Goal: Task Accomplishment & Management: Manage account settings

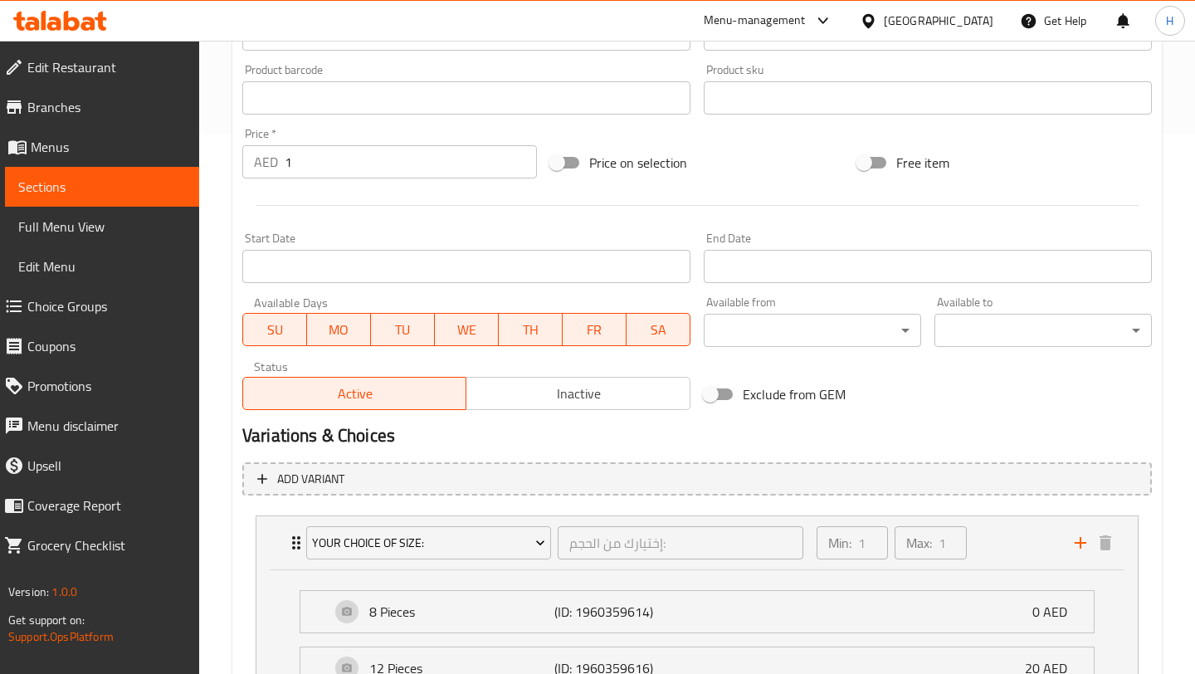
scroll to position [596, 0]
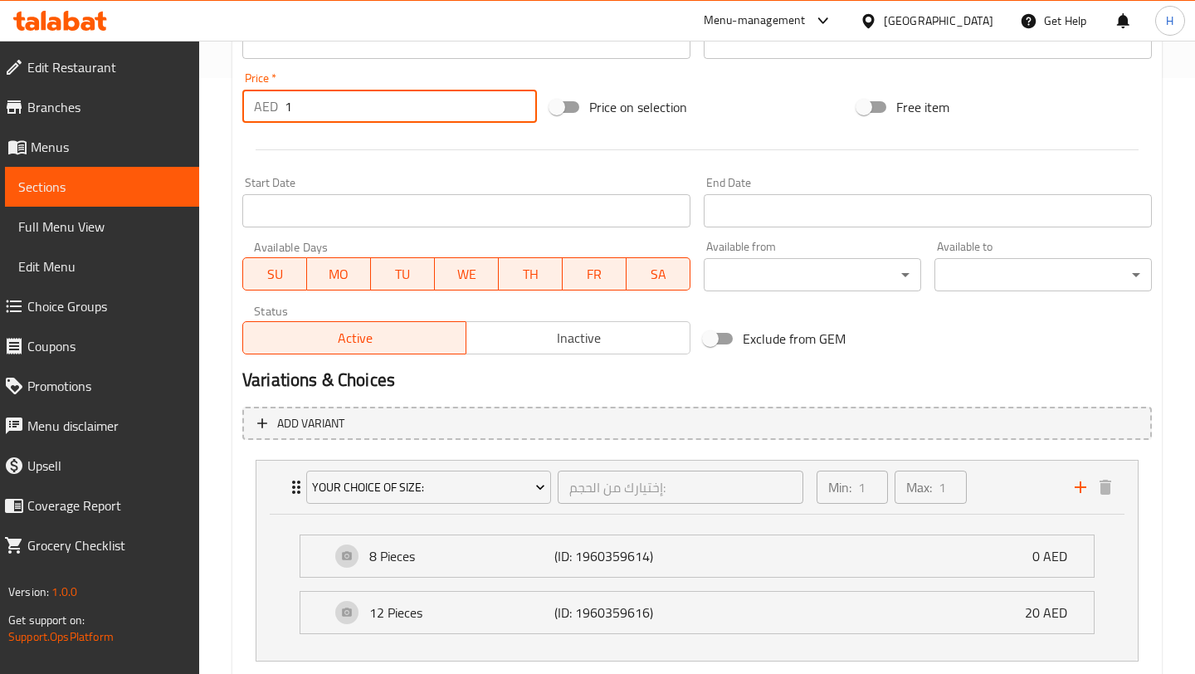
click at [340, 108] on input "1" at bounding box center [411, 106] width 252 height 33
type input "0"
click at [439, 188] on div "Start Date Start Date" at bounding box center [466, 202] width 448 height 51
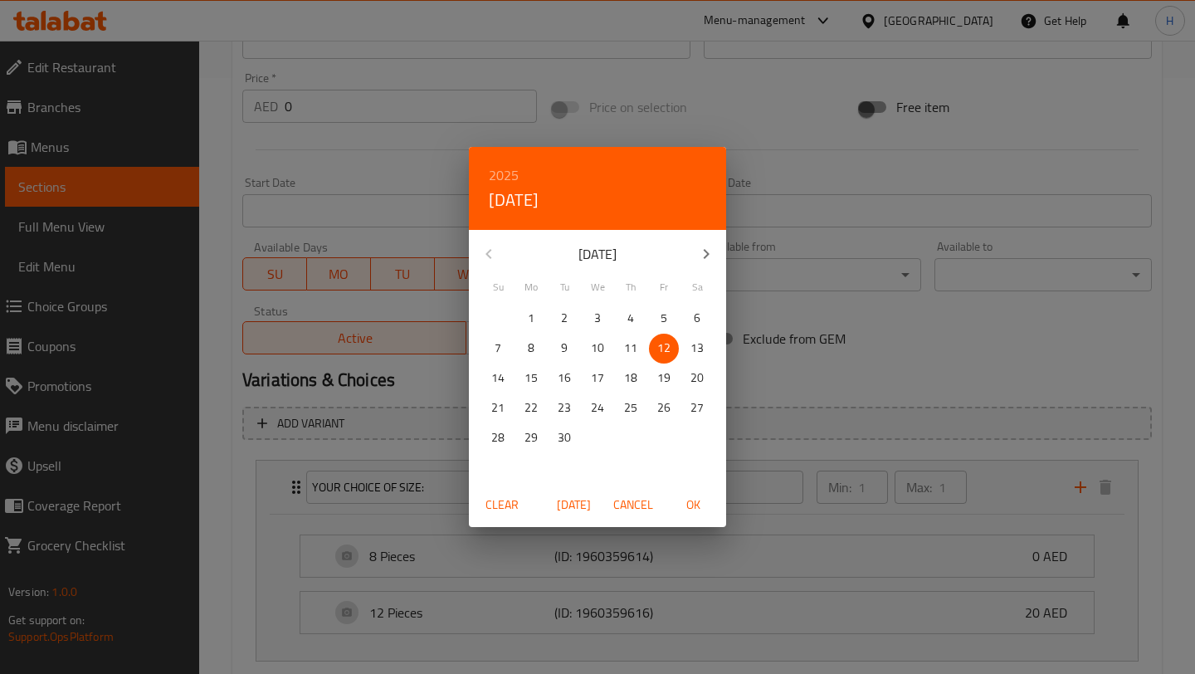
click at [369, 180] on div "2025 Fri, Sep [DATE] Mo Tu We Th Fr Sa 31 1 2 3 4 5 6 7 8 9 10 11 12 13 14 15 1…" at bounding box center [597, 337] width 1195 height 674
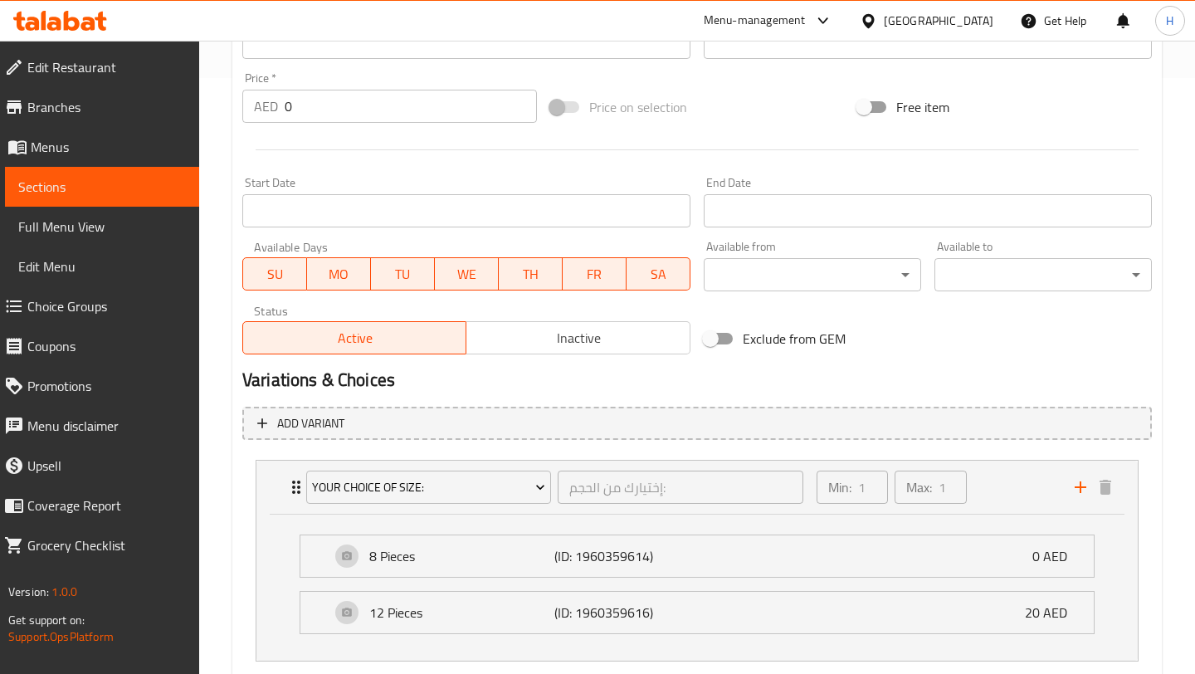
scroll to position [697, 0]
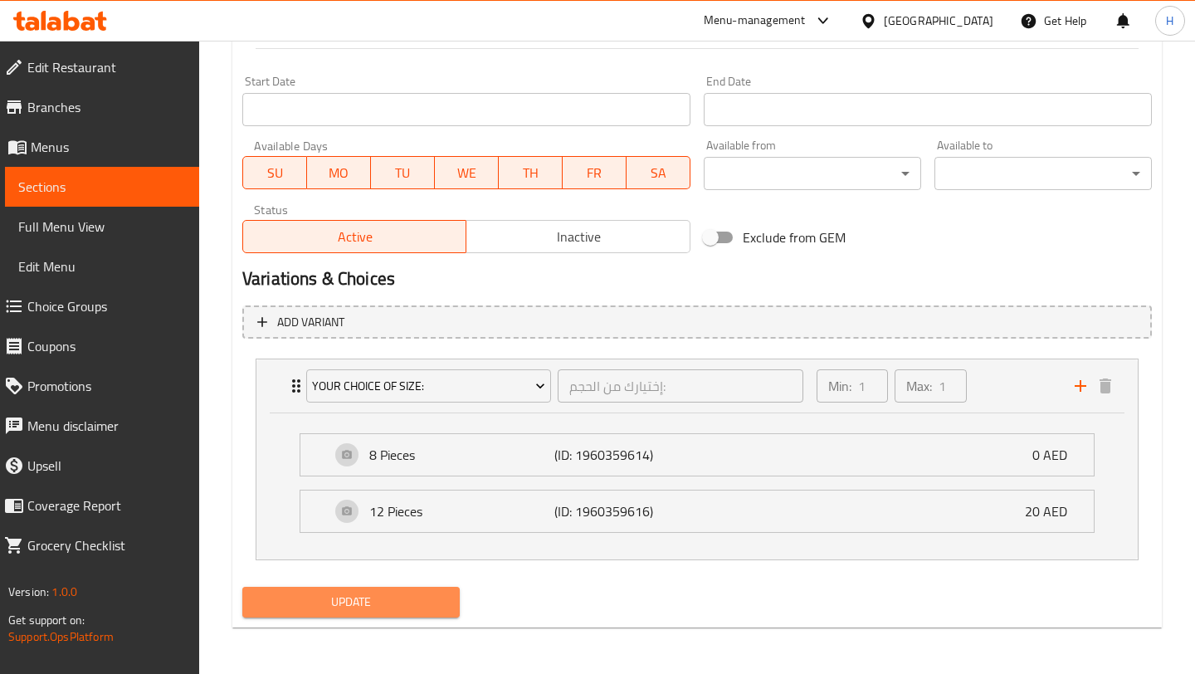
click at [353, 610] on span "Update" at bounding box center [351, 602] width 191 height 21
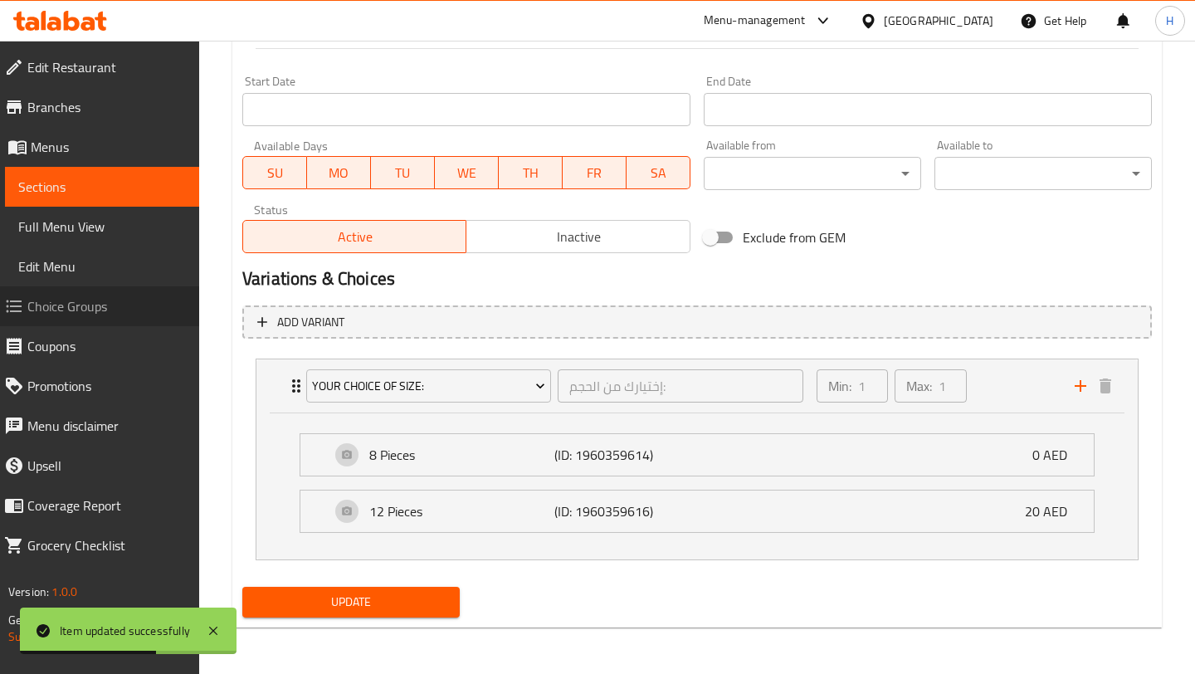
click at [115, 302] on span "Choice Groups" at bounding box center [106, 306] width 158 height 20
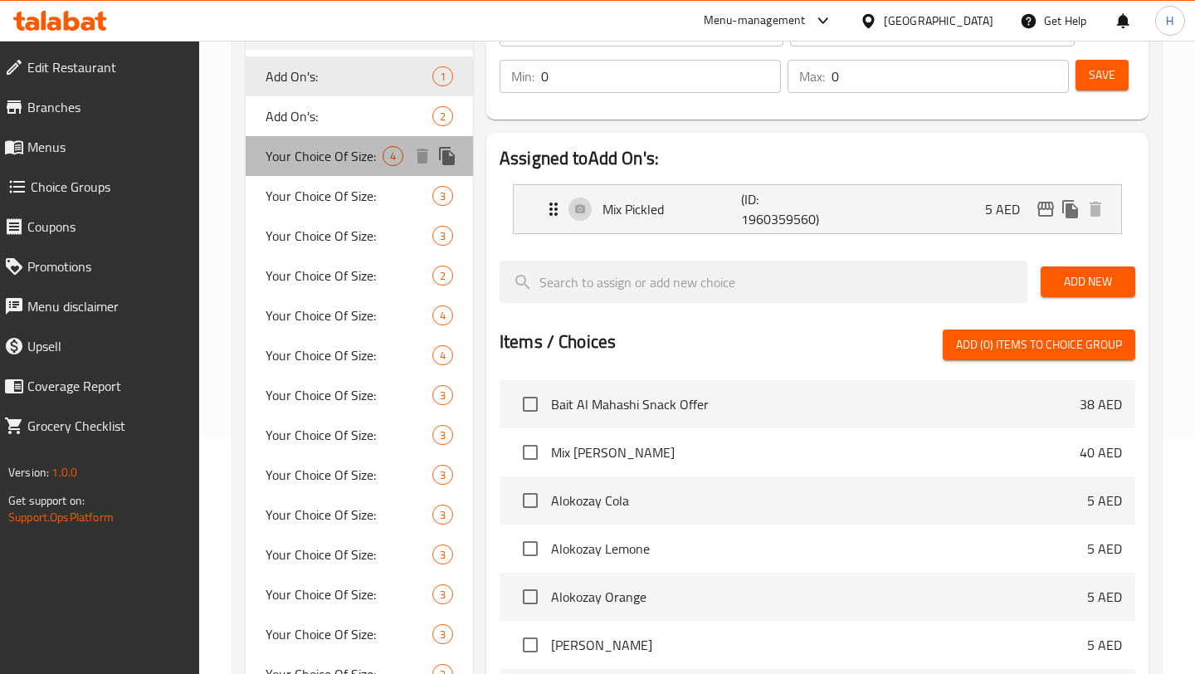
click at [329, 150] on span "Your Choice Of Size:" at bounding box center [324, 156] width 117 height 20
type input "Your Choice Of Size:"
type input "اختيارك من الحجم:"
type input "1"
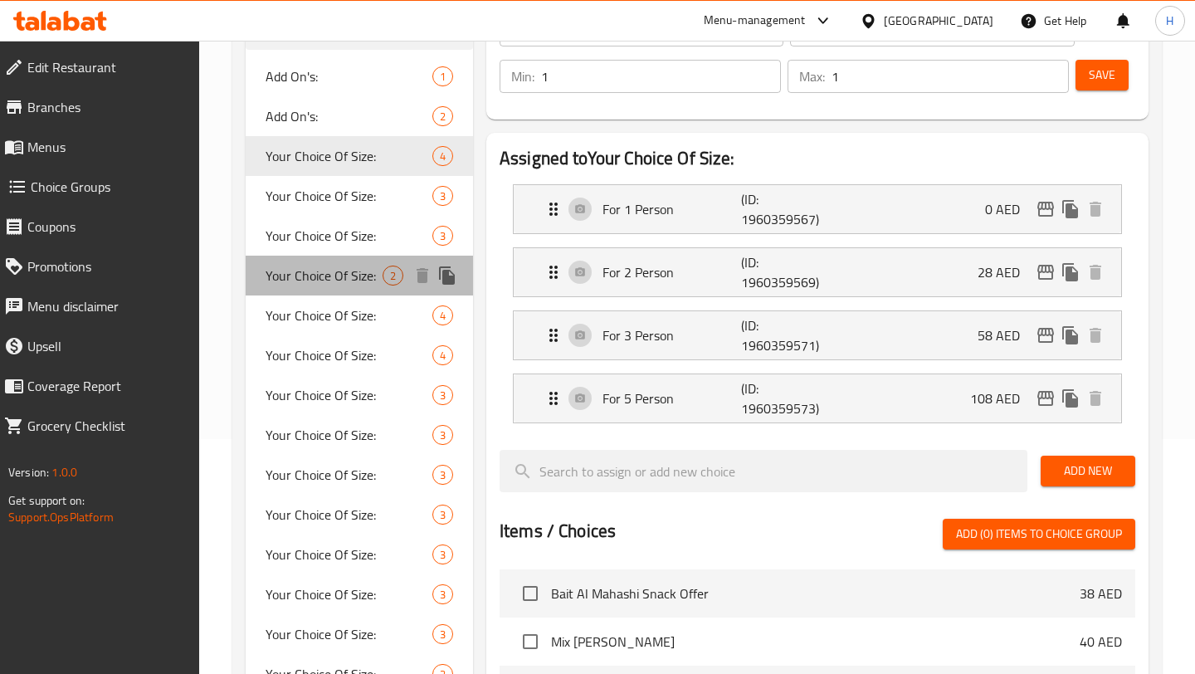
click at [309, 268] on span "Your Choice Of Size:" at bounding box center [324, 276] width 117 height 20
type input "إختيارك من الحجم:"
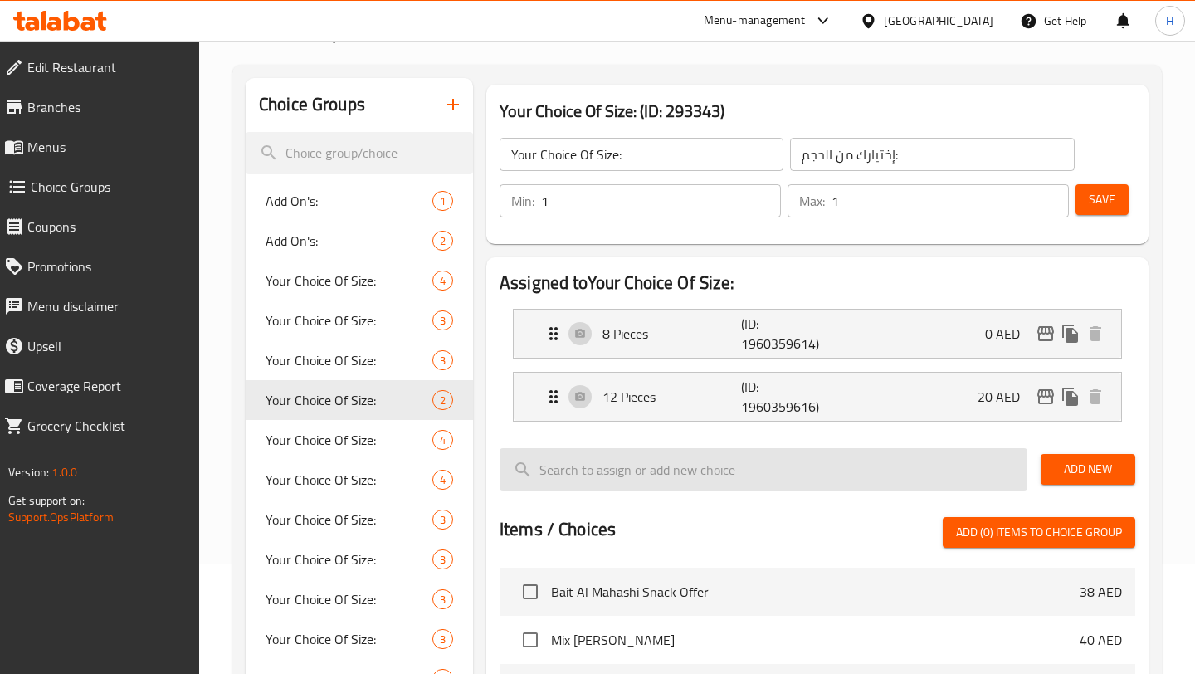
scroll to position [108, 0]
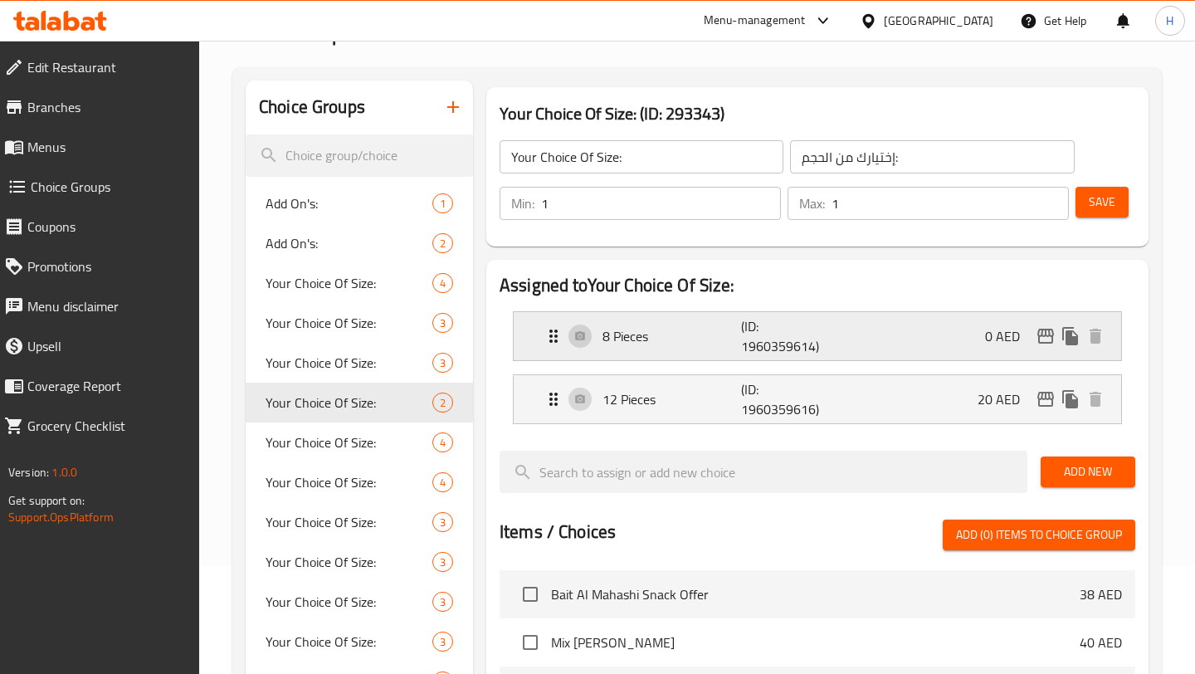
click at [945, 344] on div "8 Pieces (ID: 1960359614) 0 AED" at bounding box center [823, 336] width 558 height 48
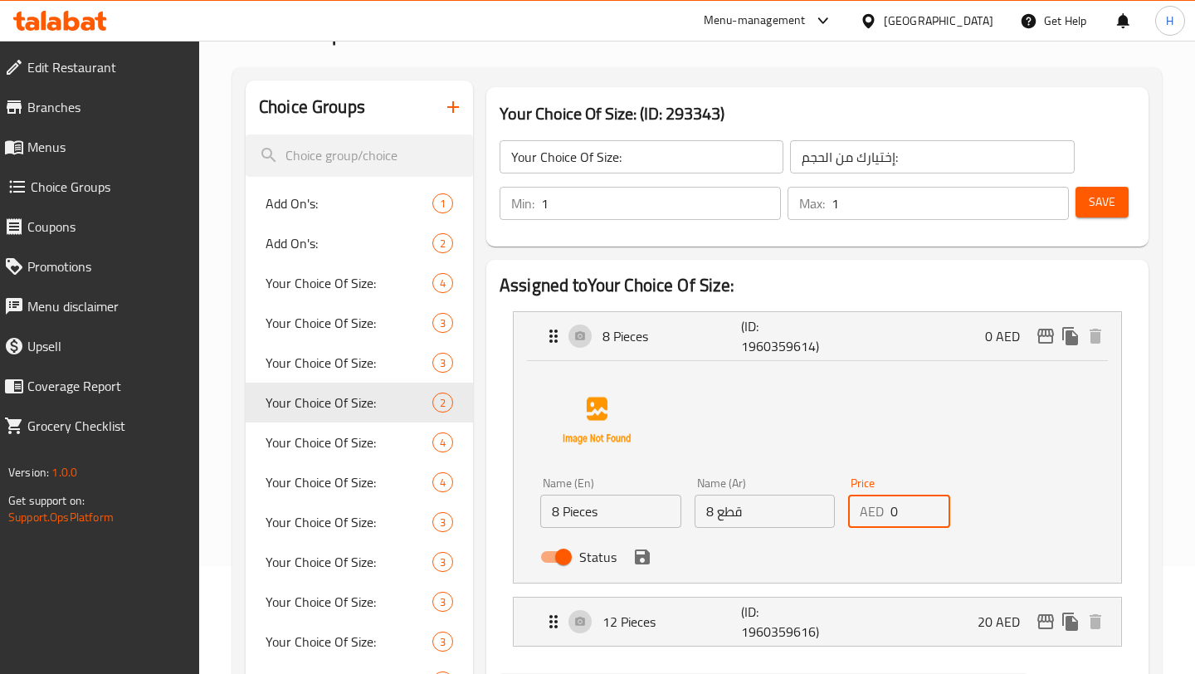
click at [904, 514] on input "0" at bounding box center [920, 511] width 60 height 33
click at [899, 507] on input "040" at bounding box center [920, 511] width 60 height 33
click at [640, 559] on icon "save" at bounding box center [642, 557] width 20 height 20
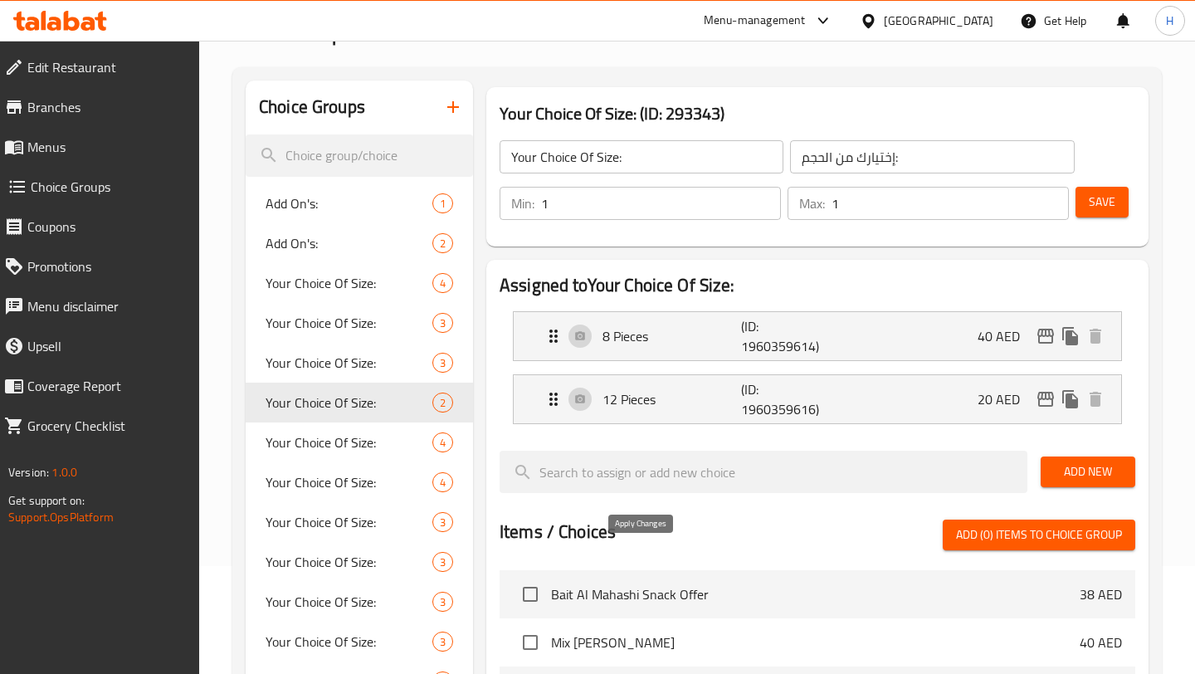
type input "40"
click at [996, 402] on p "20 AED" at bounding box center [1005, 399] width 56 height 20
click at [998, 398] on p "20 AED" at bounding box center [1005, 399] width 56 height 20
click at [932, 398] on div "12 Pieces (ID: 1960359616) 20 AED" at bounding box center [823, 399] width 558 height 48
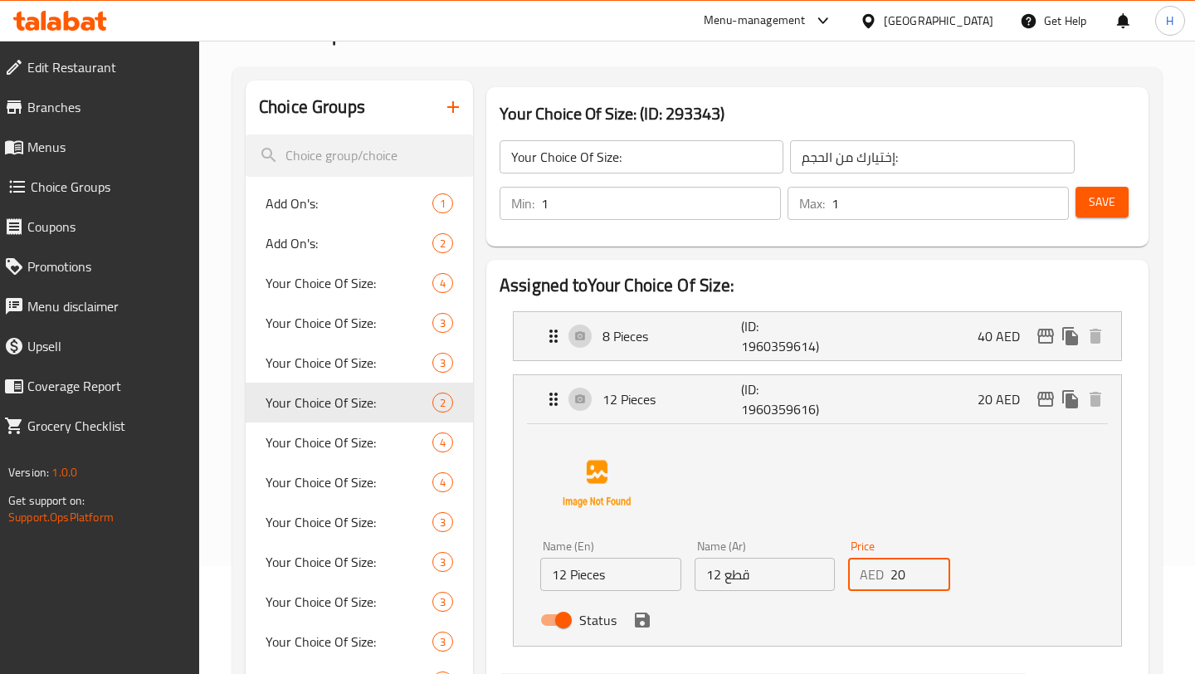
drag, startPoint x: 891, startPoint y: 578, endPoint x: 905, endPoint y: 578, distance: 14.1
click at [905, 578] on input "20" at bounding box center [920, 574] width 60 height 33
click at [638, 625] on icon "save" at bounding box center [642, 619] width 15 height 15
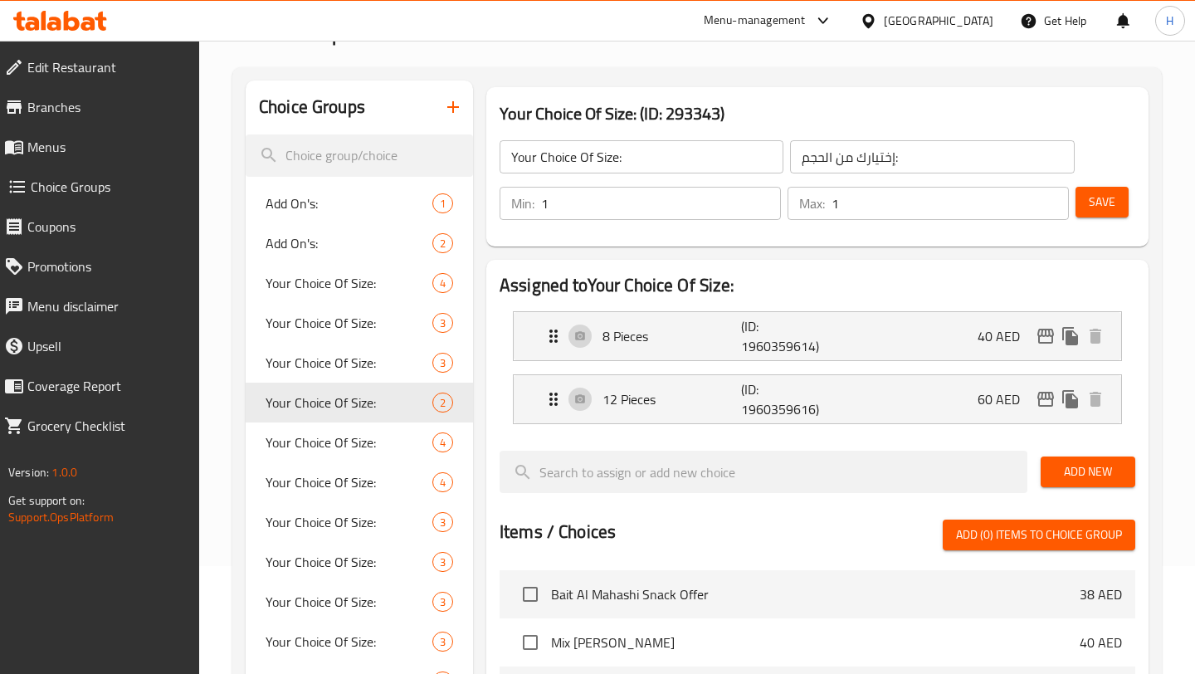
type input "60"
click at [1094, 210] on span "Save" at bounding box center [1102, 202] width 27 height 21
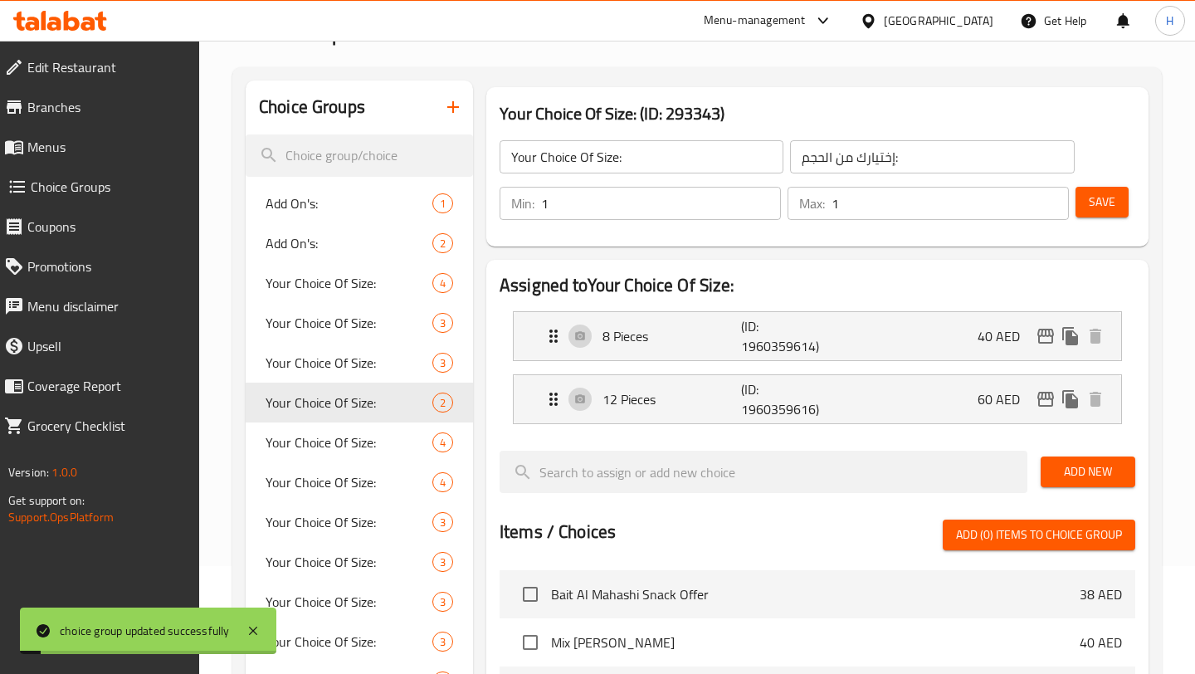
click at [90, 158] on link "Menus" at bounding box center [95, 147] width 208 height 40
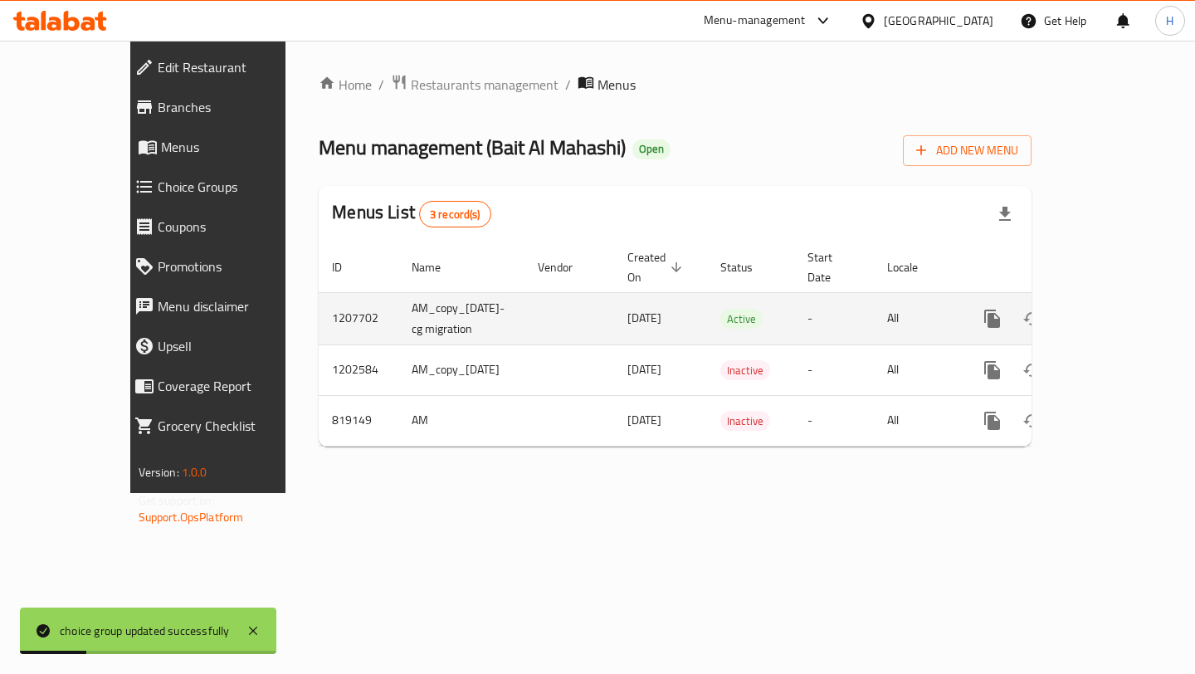
click at [1132, 299] on link "enhanced table" at bounding box center [1112, 319] width 40 height 40
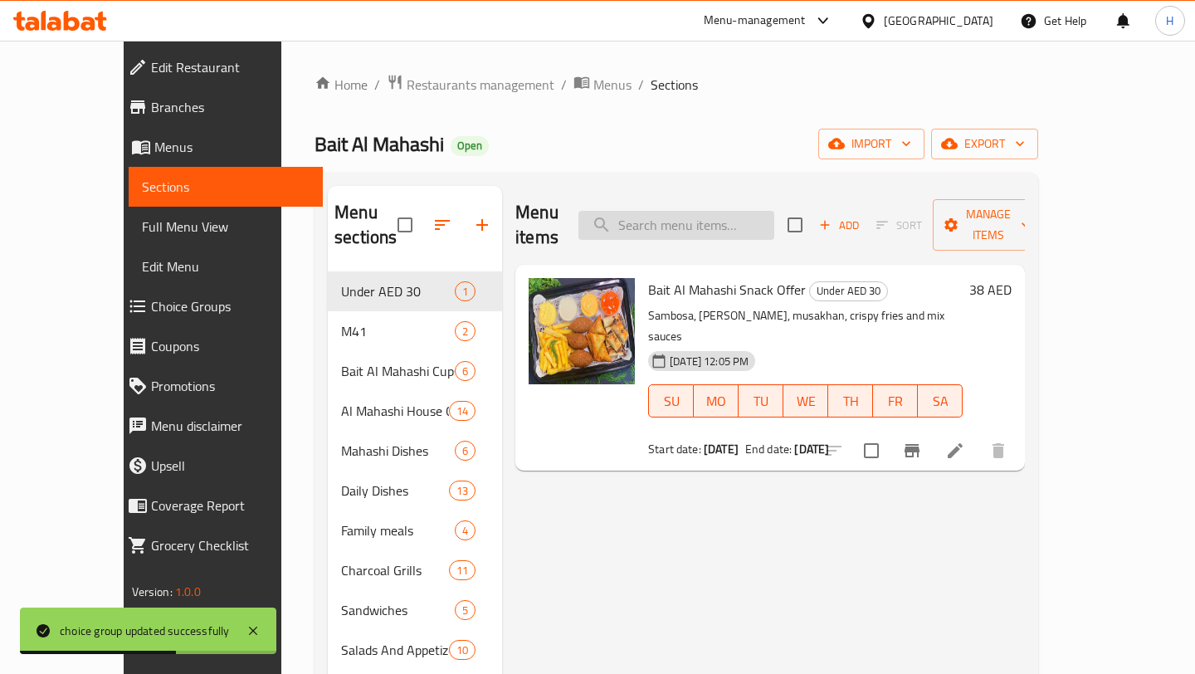
click at [690, 216] on input "search" at bounding box center [676, 225] width 196 height 29
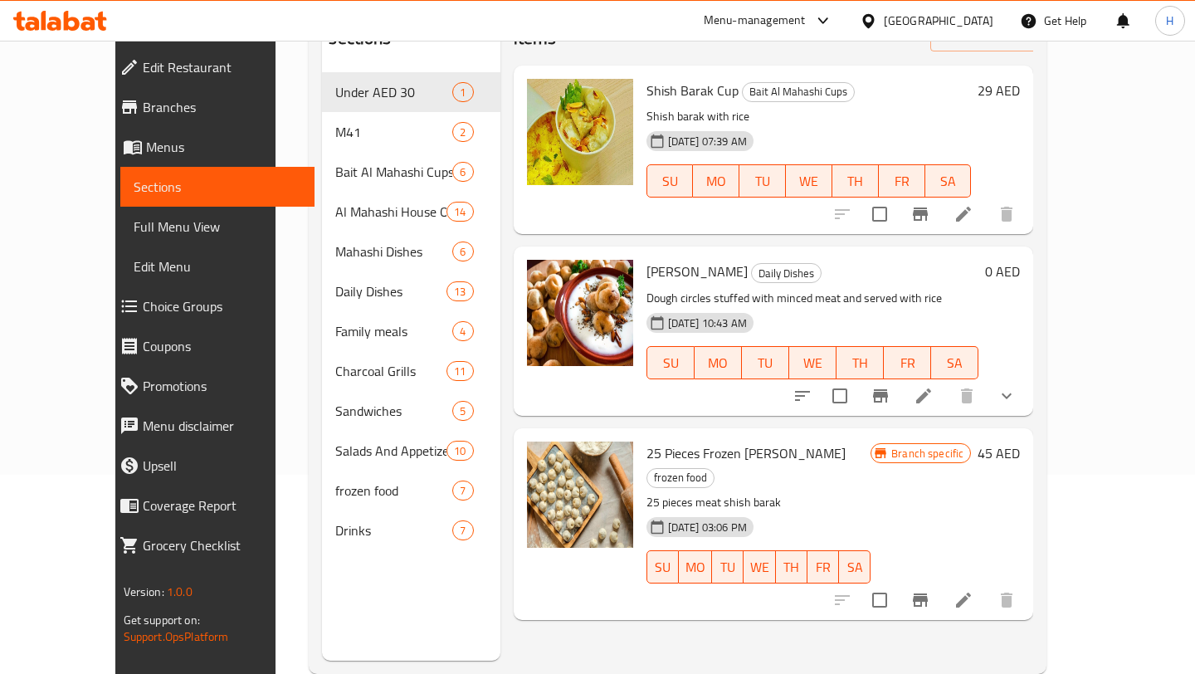
scroll to position [232, 0]
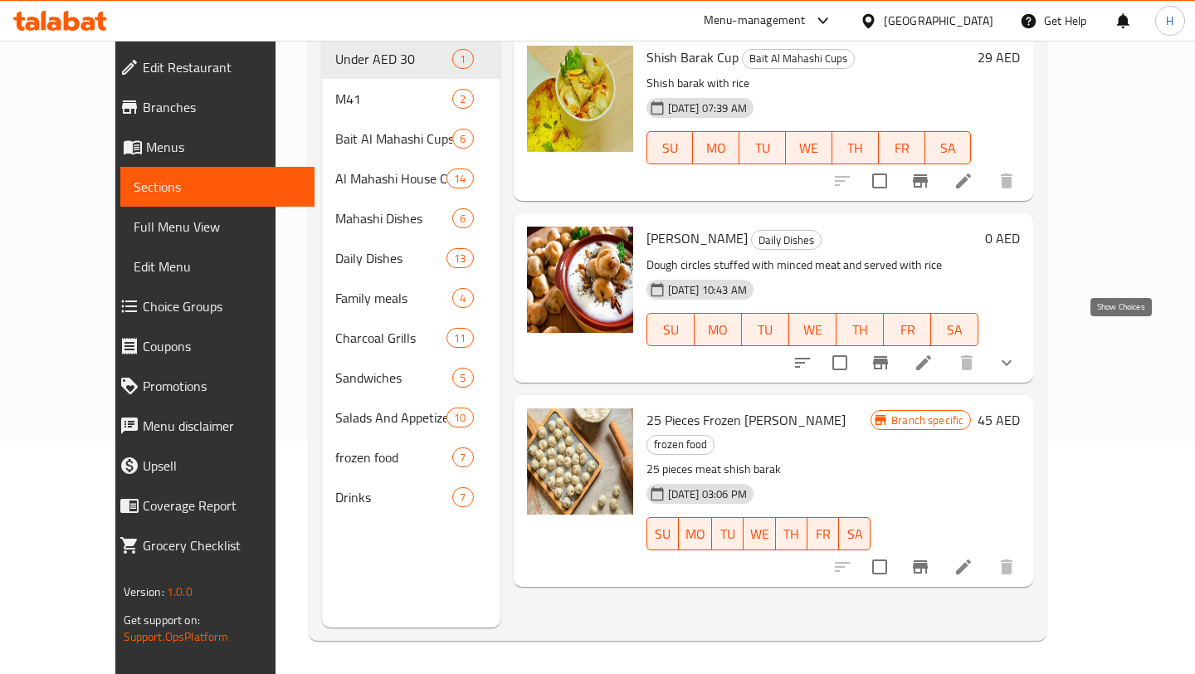
type input "barak"
click at [1016, 353] on icon "show more" at bounding box center [1007, 363] width 20 height 20
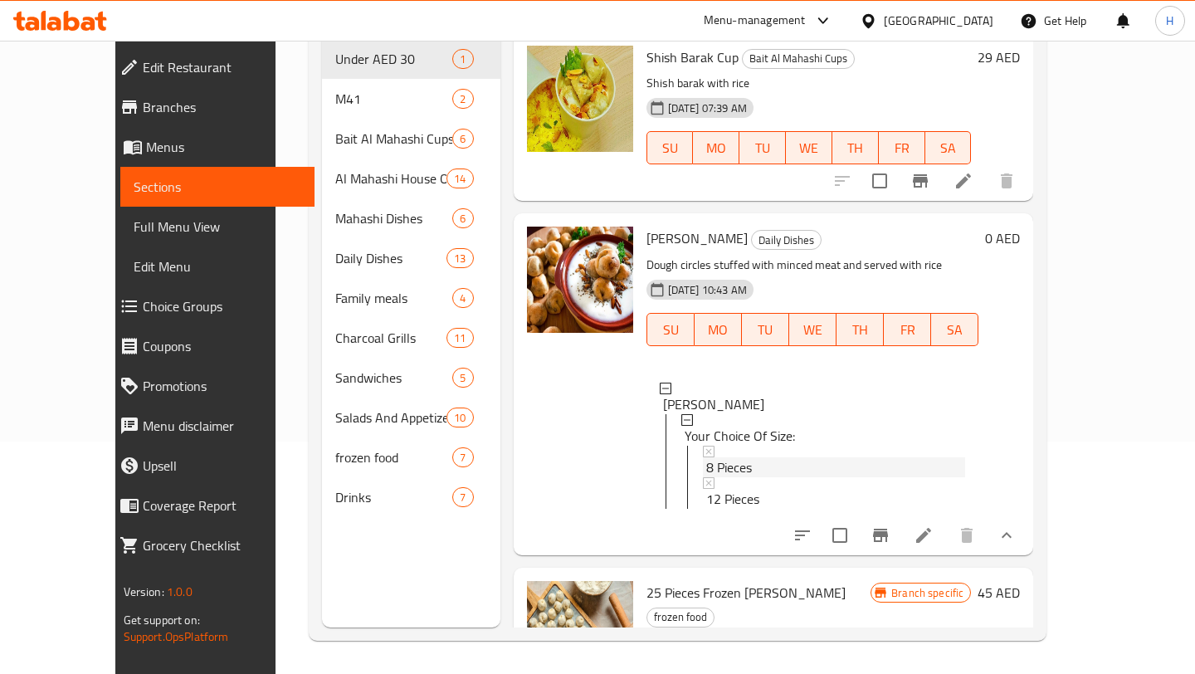
click at [743, 457] on div "8 Pieces" at bounding box center [836, 467] width 260 height 20
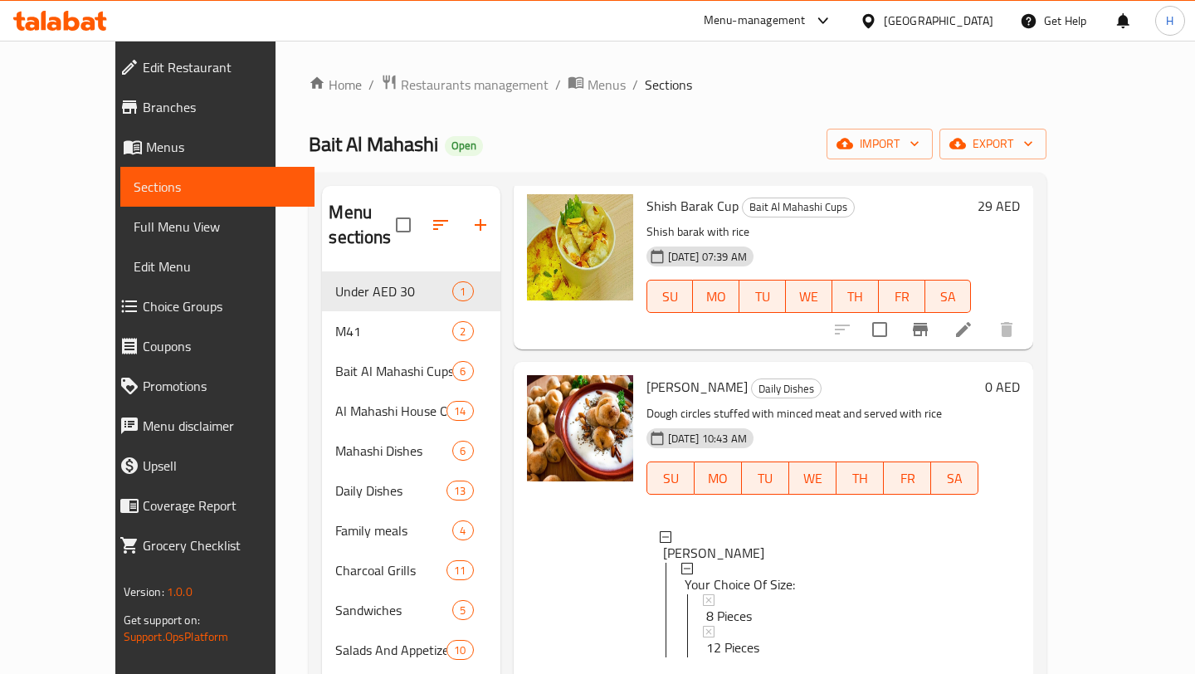
scroll to position [0, 0]
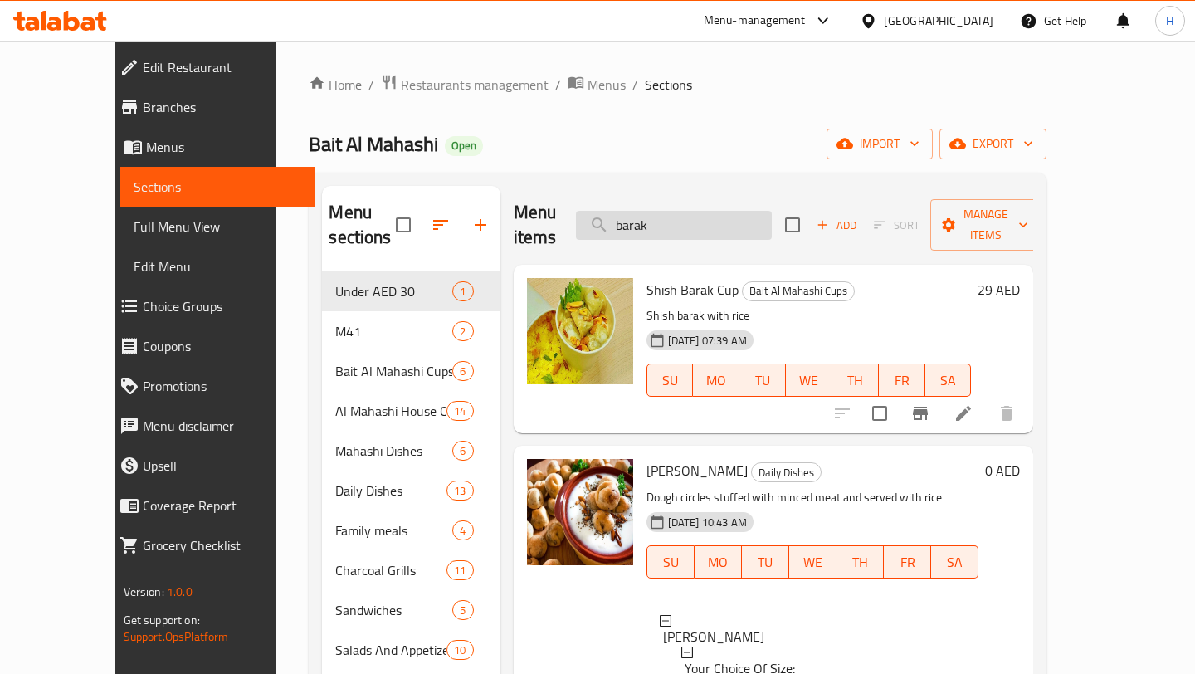
click at [685, 213] on input "barak" at bounding box center [674, 225] width 196 height 29
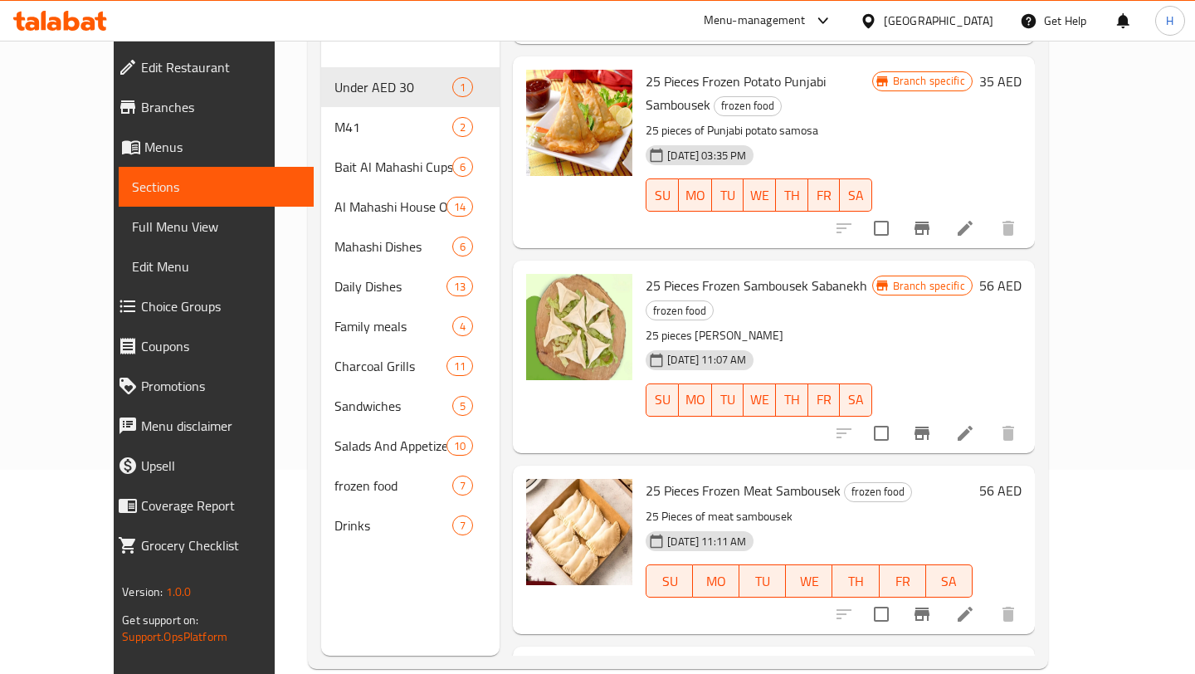
scroll to position [232, 0]
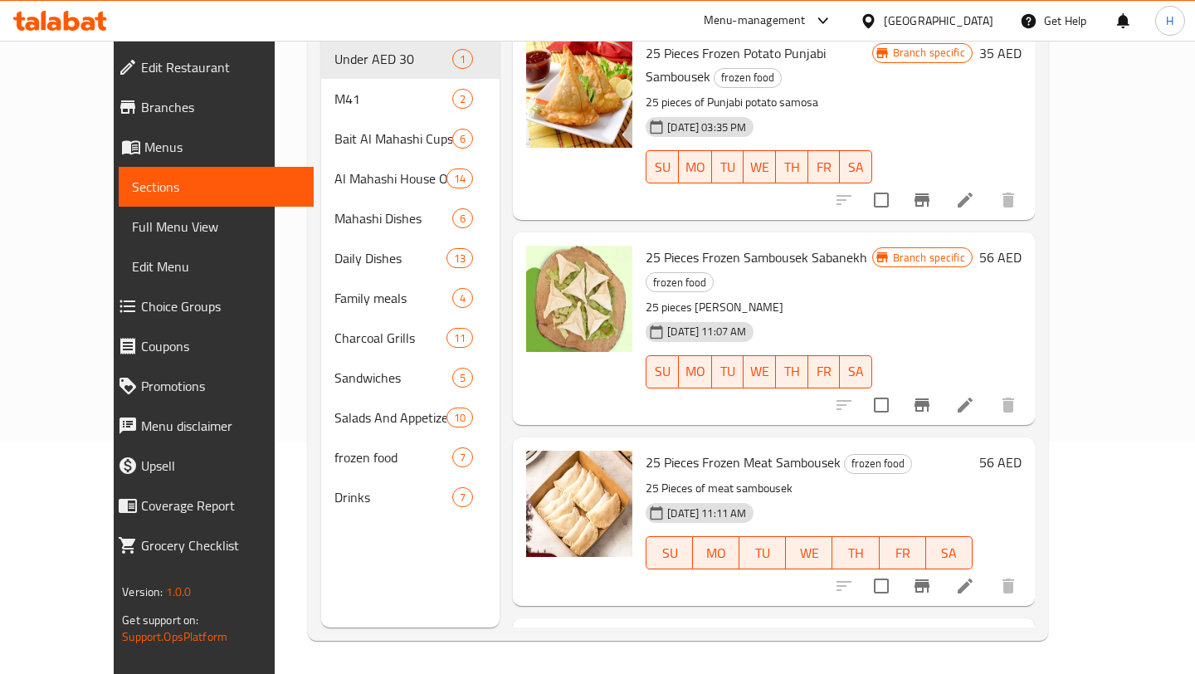
type input "samb"
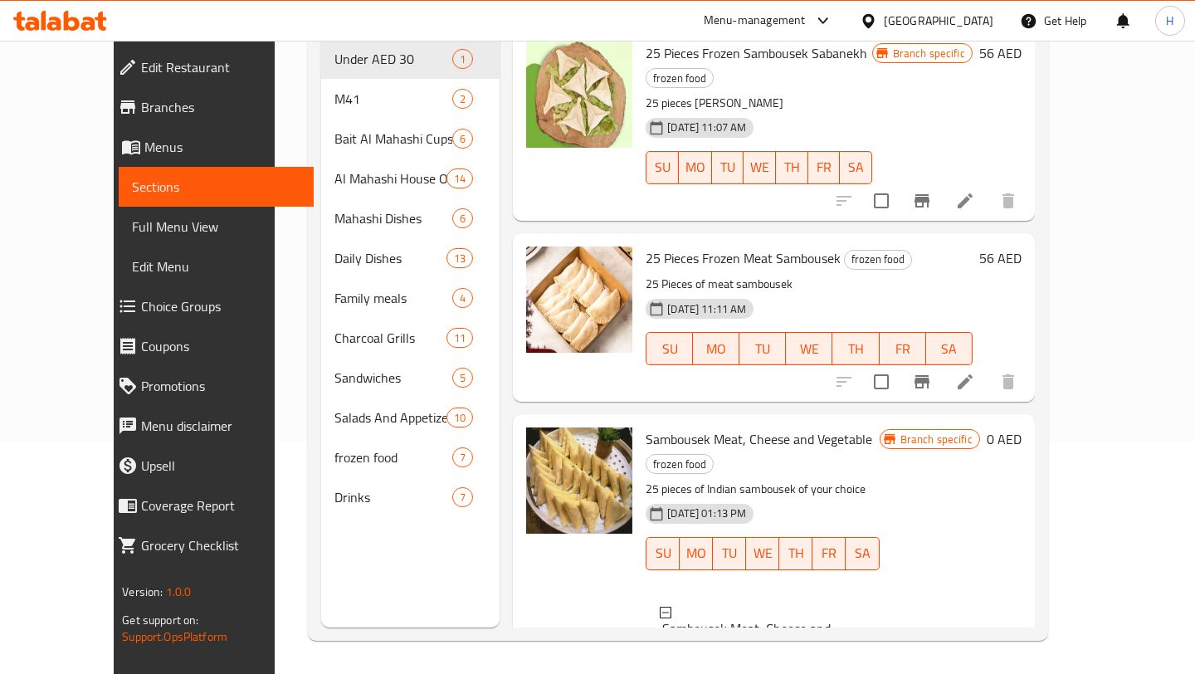
scroll to position [2, 0]
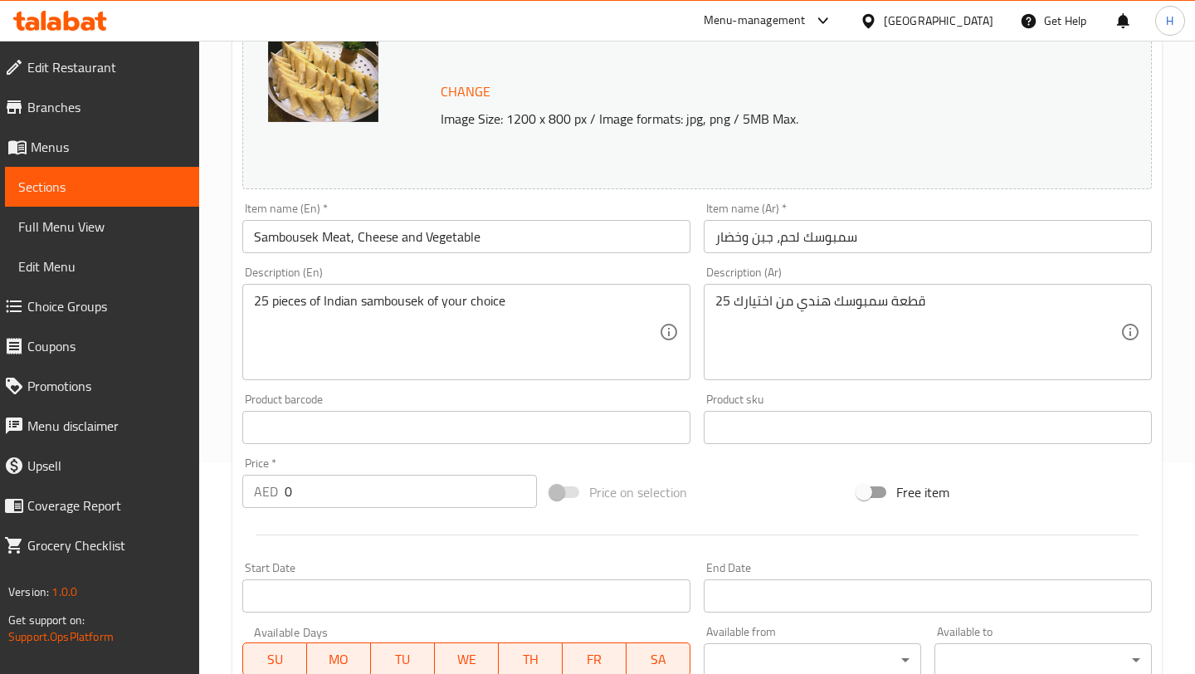
scroll to position [550, 0]
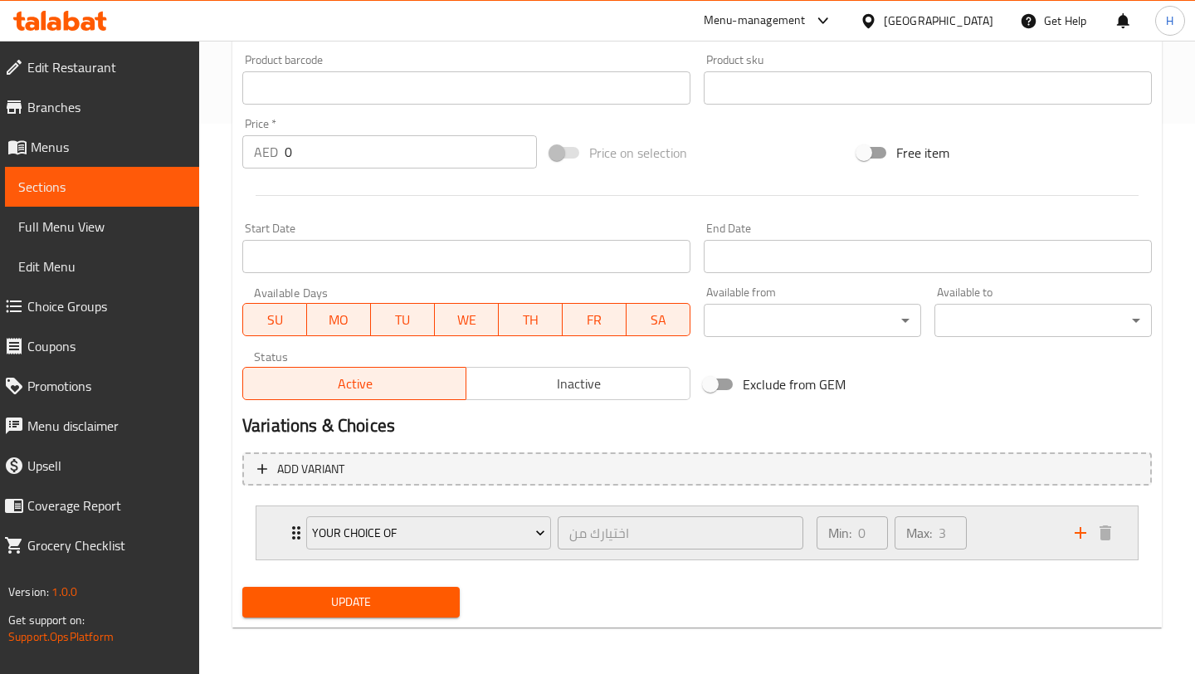
click at [272, 521] on div "Your Choice Of اختيارك من ​ Min: 0 ​ Max: 3 ​" at bounding box center [696, 532] width 881 height 53
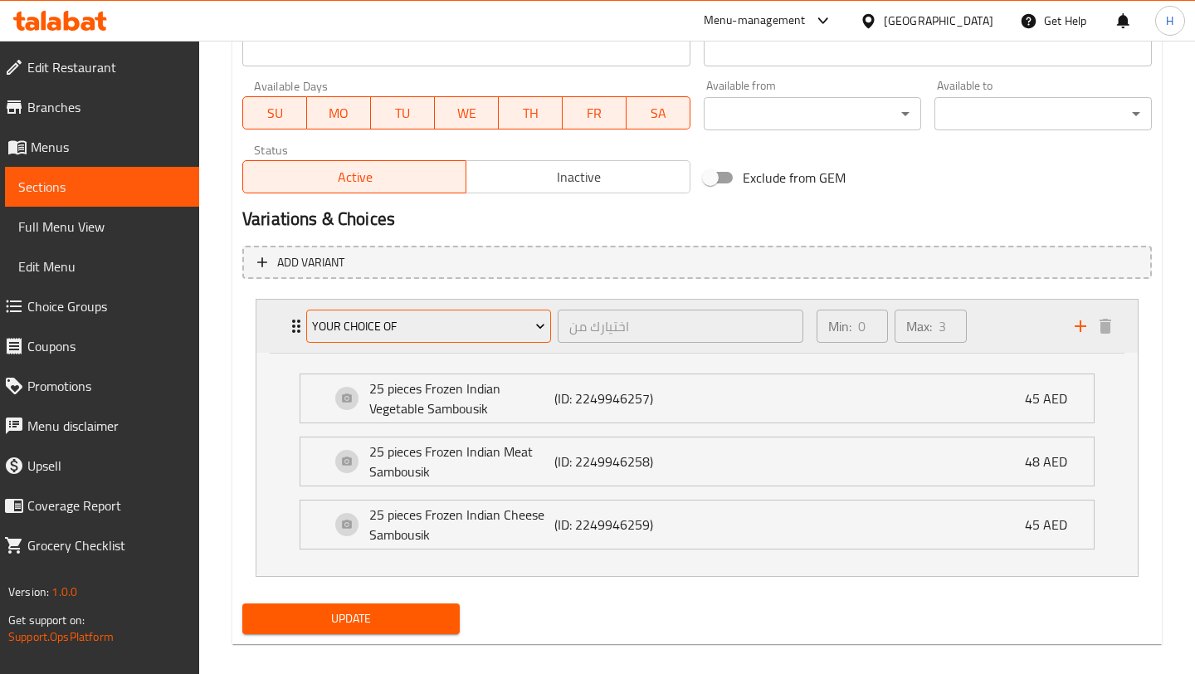
scroll to position [754, 0]
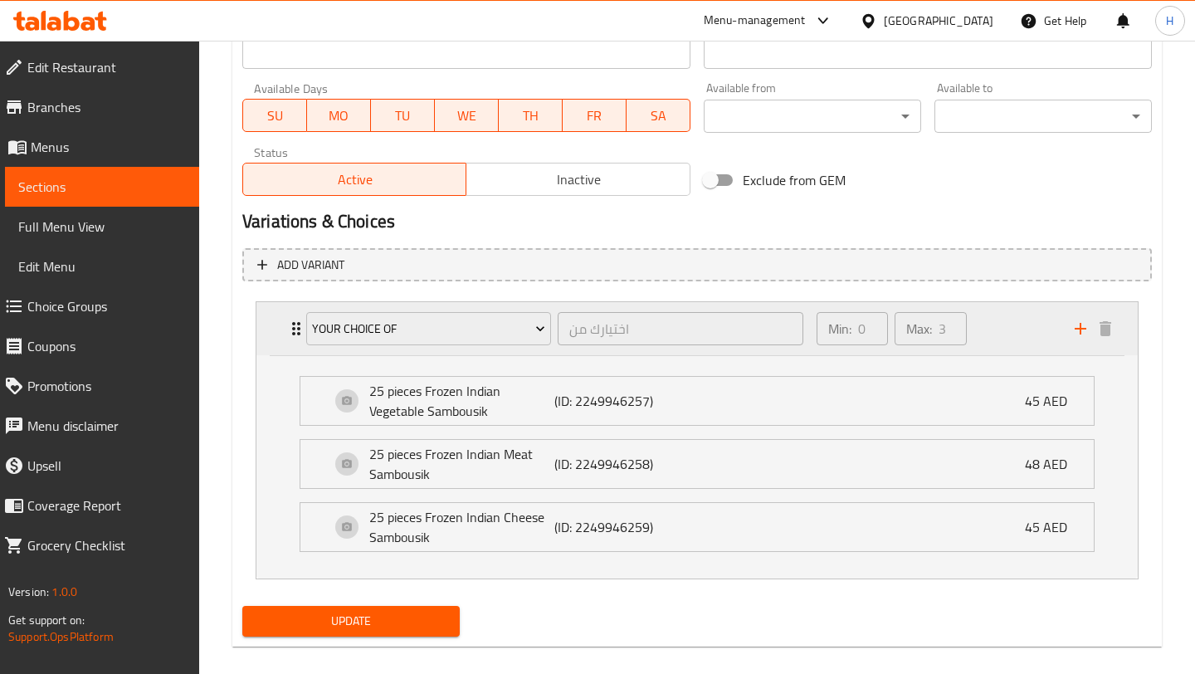
click at [281, 331] on div "Your Choice Of اختيارك من ​ Min: 0 ​ Max: 3 ​" at bounding box center [696, 328] width 881 height 53
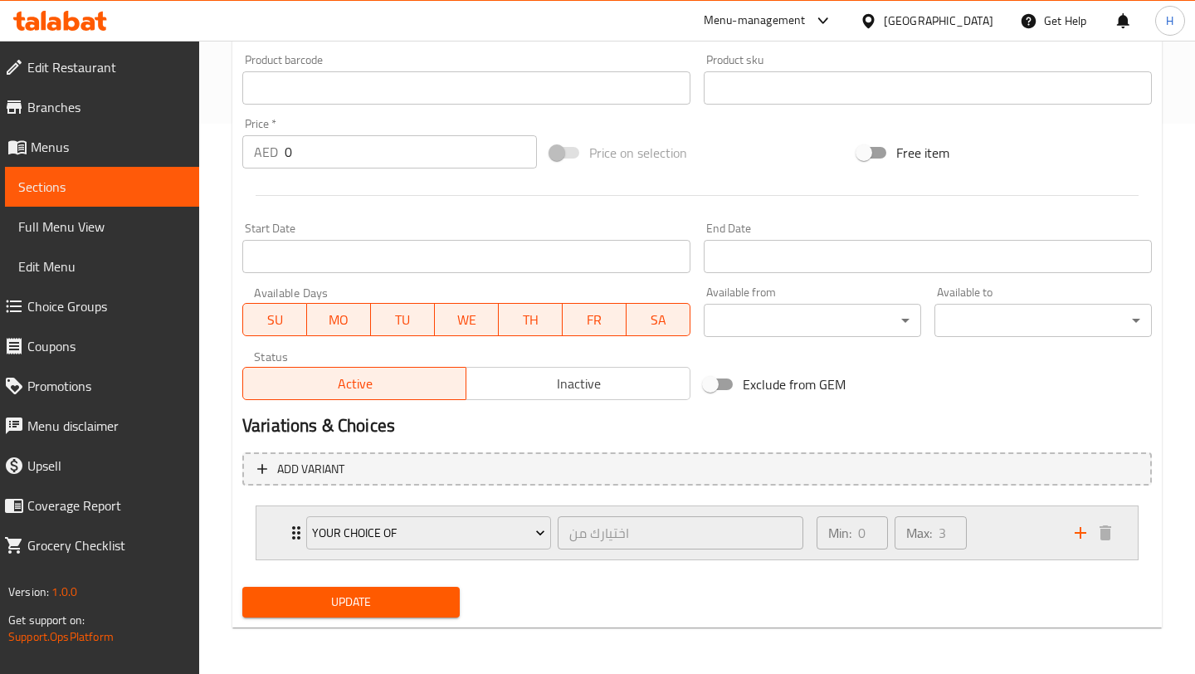
scroll to position [550, 0]
click at [87, 300] on span "Choice Groups" at bounding box center [106, 306] width 158 height 20
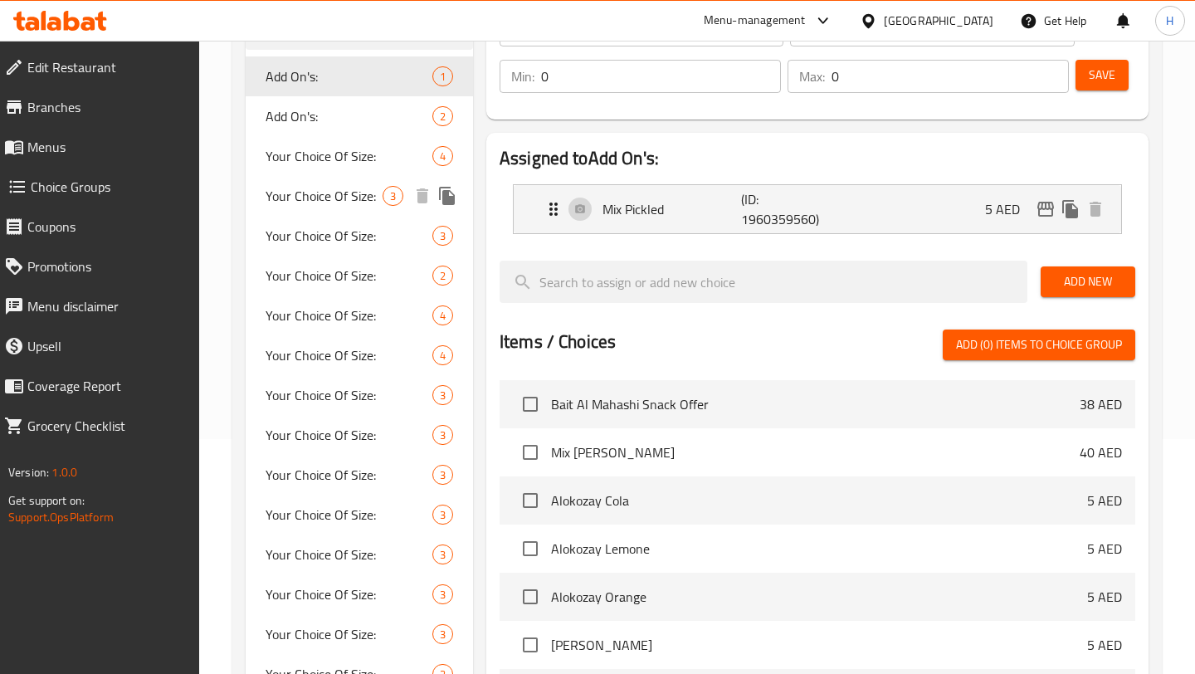
click at [319, 198] on span "Your Choice Of Size:" at bounding box center [324, 196] width 117 height 20
type input "Your Choice Of Size:"
type input "إختيارك من الحجم:"
type input "1"
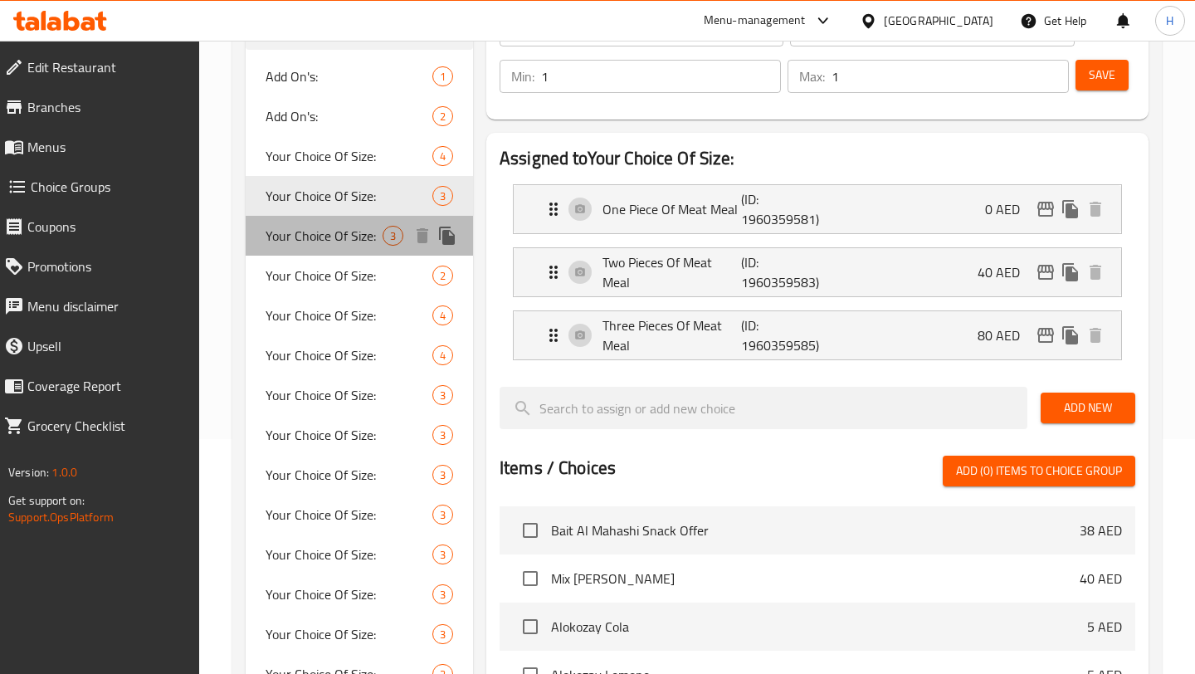
click at [296, 237] on span "Your Choice Of Size:" at bounding box center [324, 236] width 117 height 20
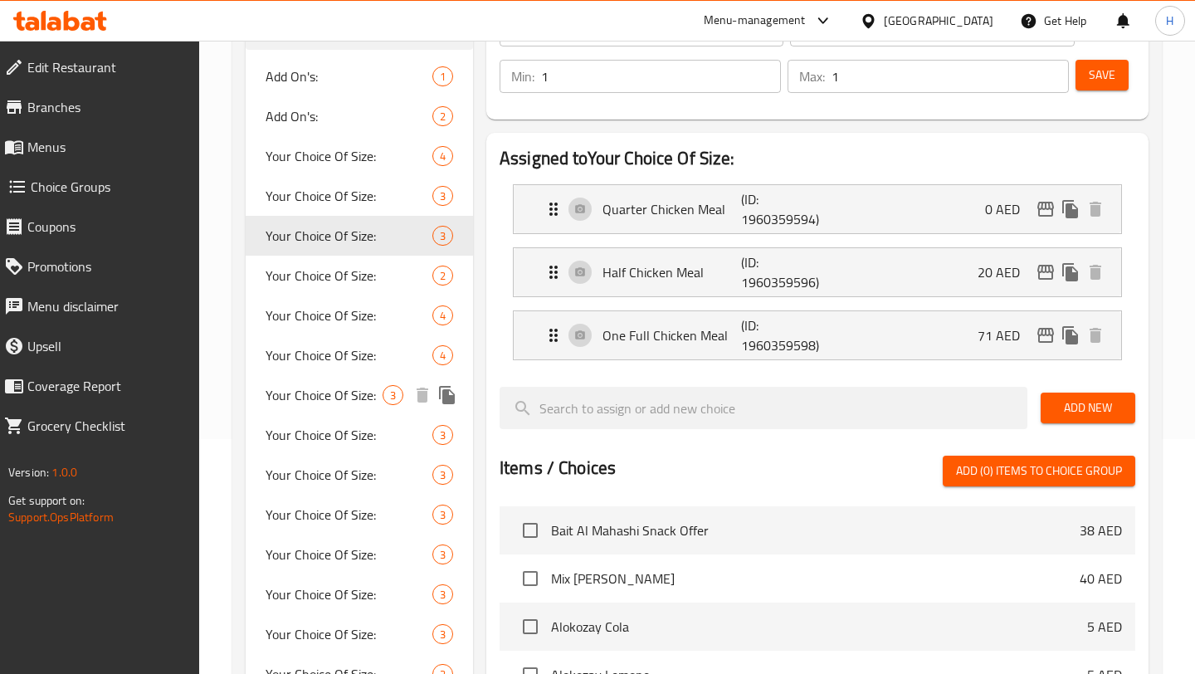
click at [319, 400] on span "Your Choice Of Size:" at bounding box center [324, 395] width 117 height 20
type input "اختيارك من الحجم:"
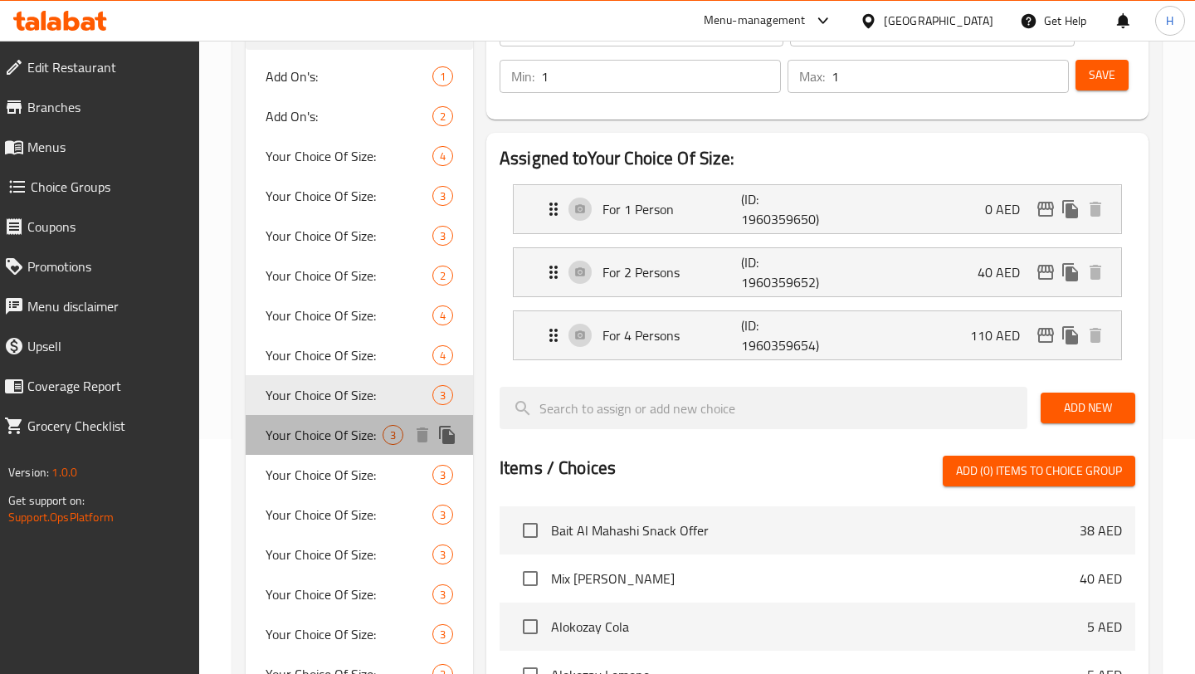
click at [308, 432] on span "Your Choice Of Size:" at bounding box center [324, 435] width 117 height 20
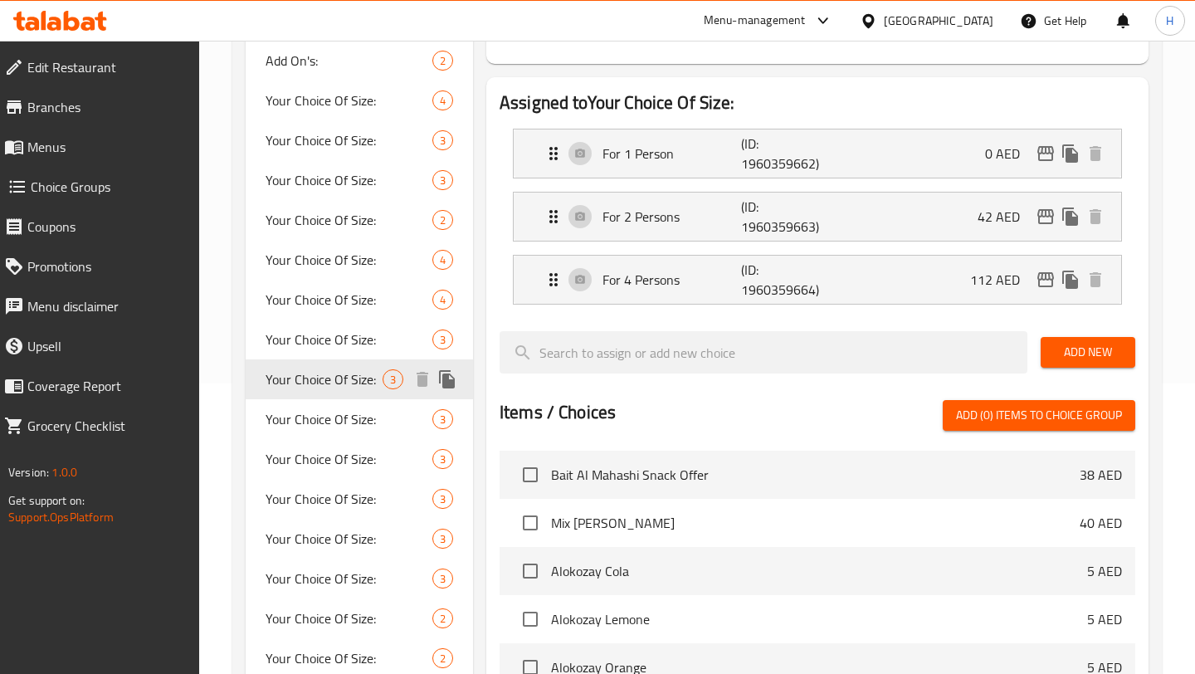
scroll to position [312, 0]
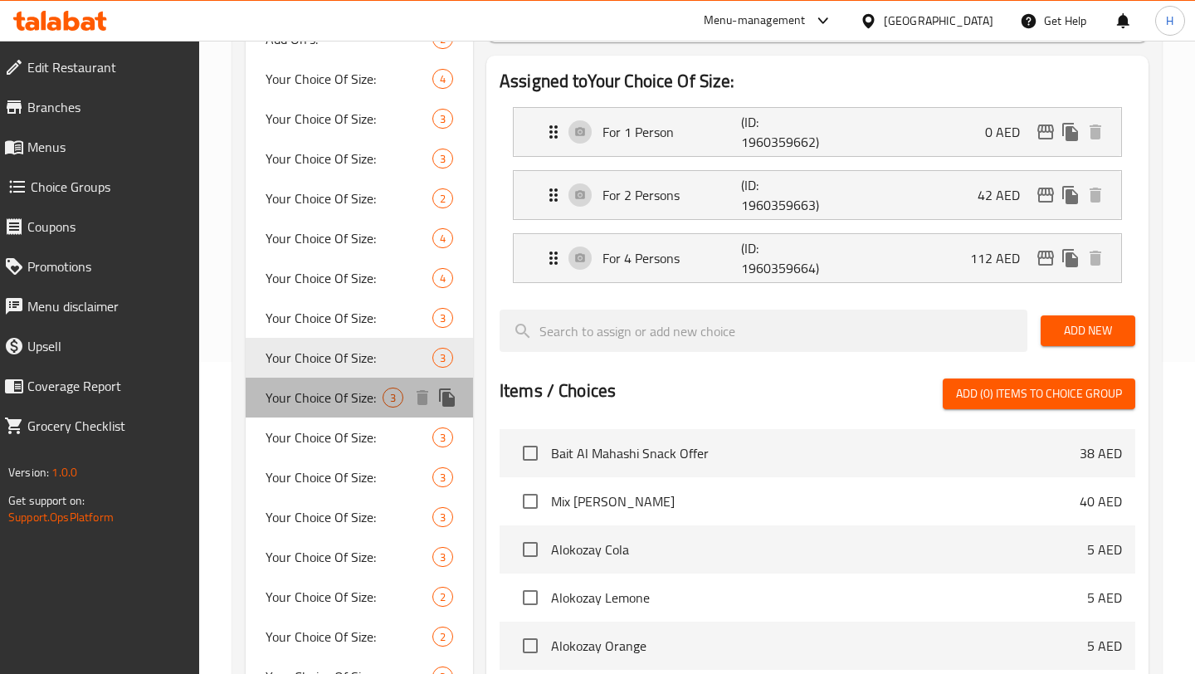
click at [319, 399] on span "Your Choice Of Size:" at bounding box center [324, 398] width 117 height 20
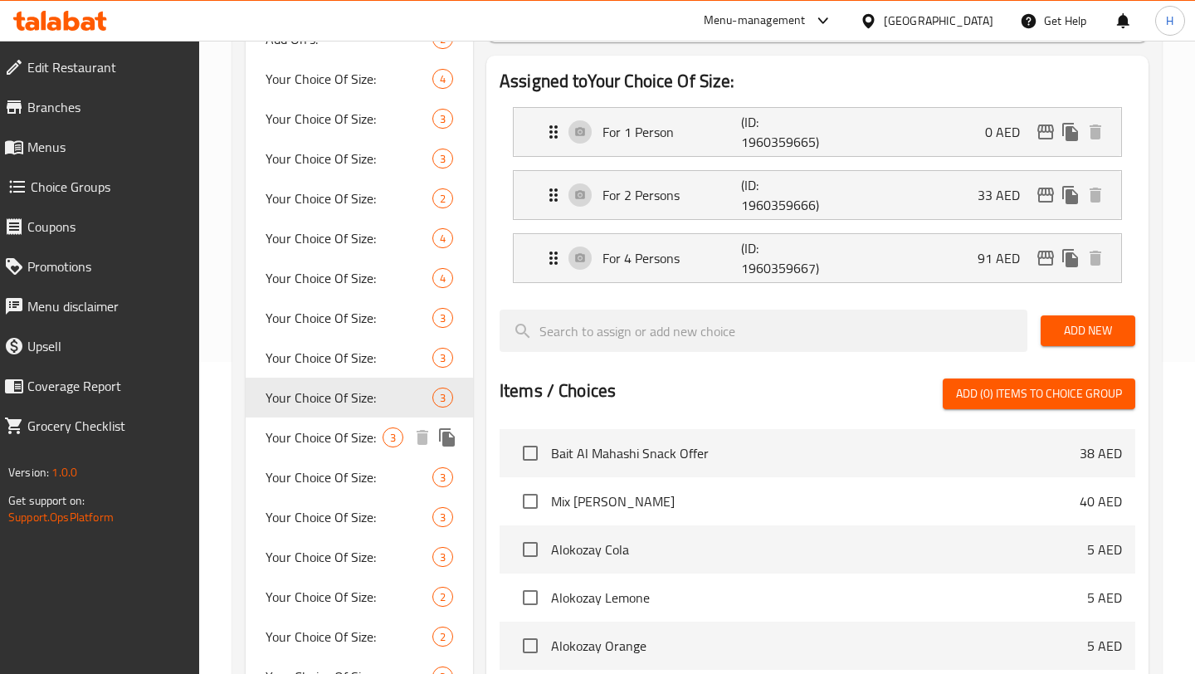
click at [305, 432] on span "Your Choice Of Size:" at bounding box center [324, 437] width 117 height 20
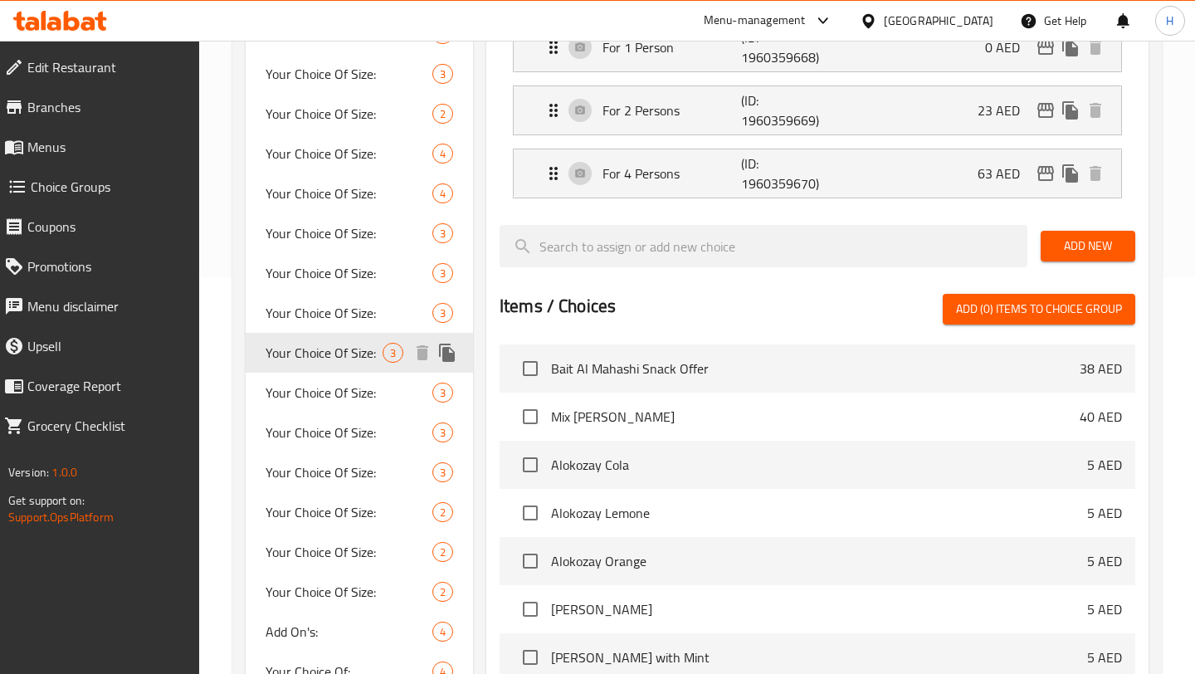
scroll to position [397, 0]
click at [300, 406] on div "Your Choice Of Size: 3" at bounding box center [359, 392] width 227 height 40
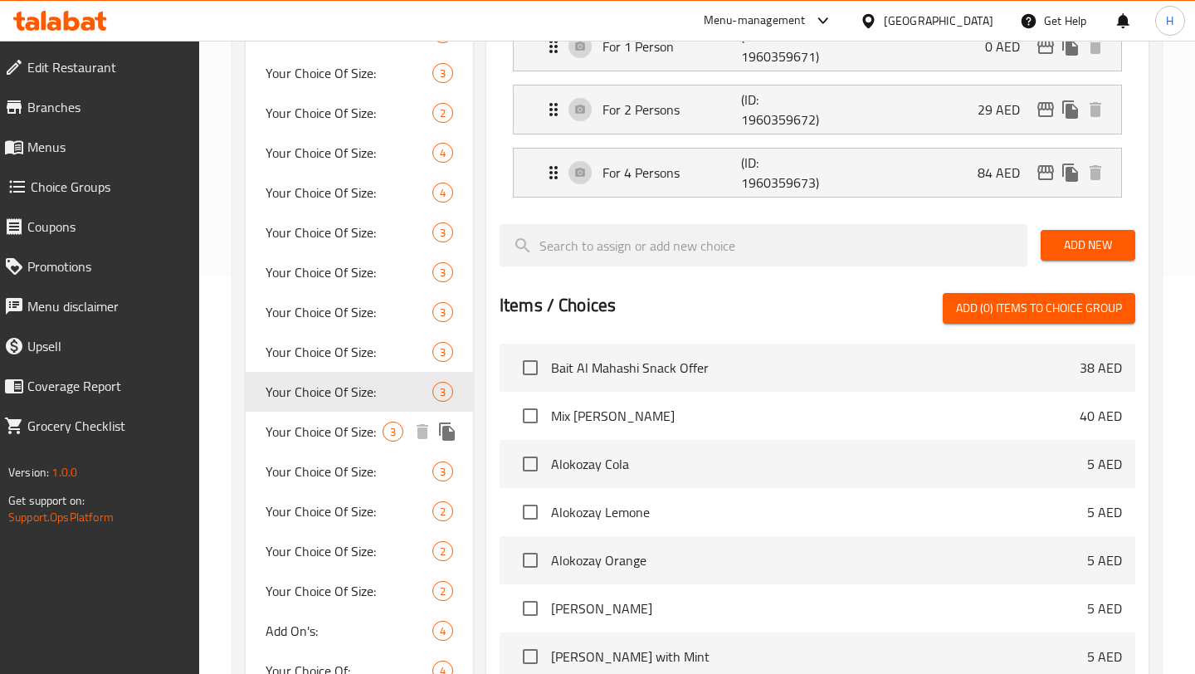
click at [293, 445] on div "Your Choice Of Size: 3" at bounding box center [359, 432] width 227 height 40
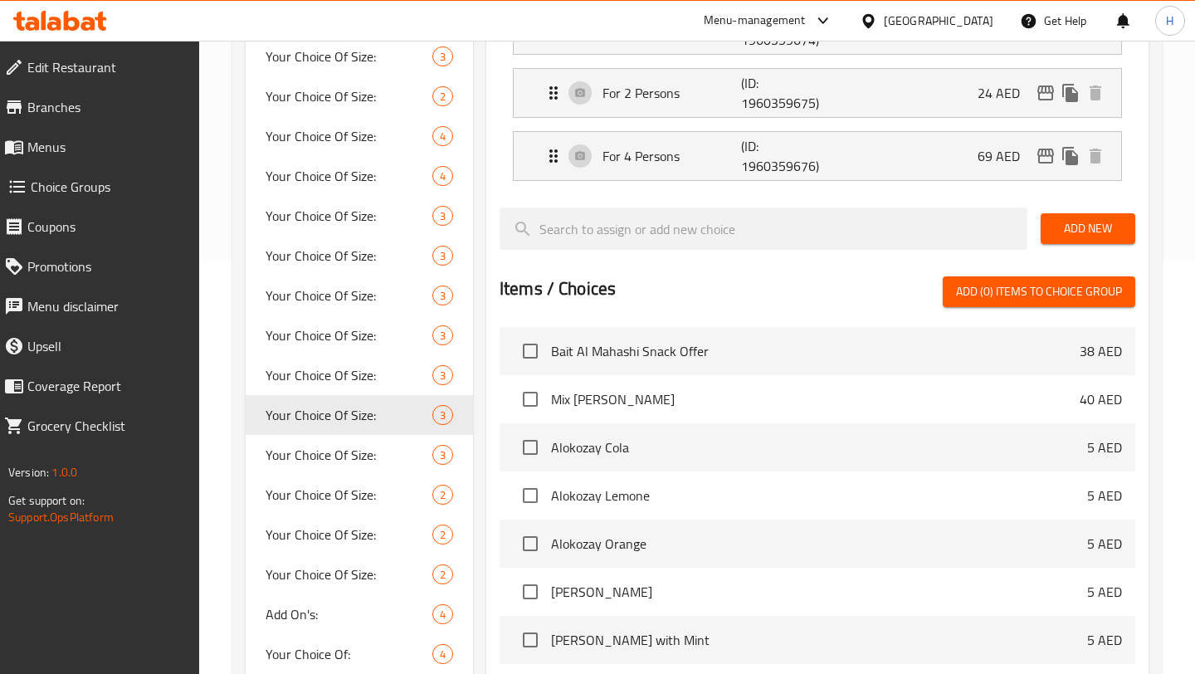
scroll to position [432, 0]
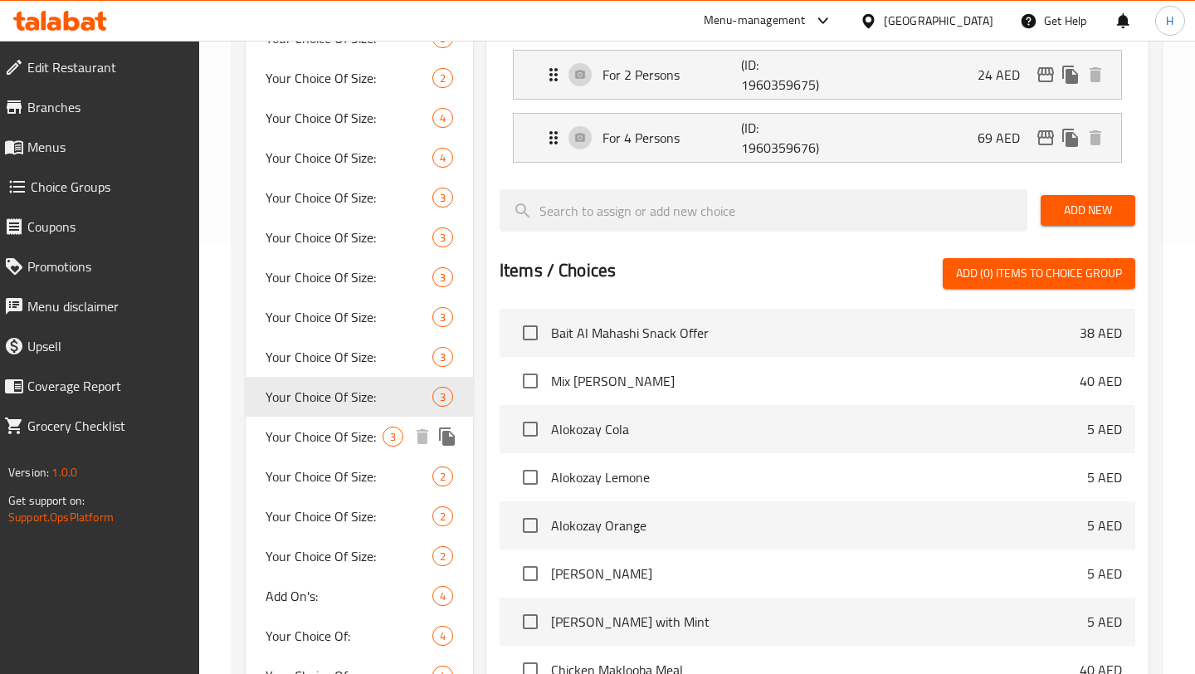
click at [299, 436] on span "Your Choice Of Size:" at bounding box center [324, 437] width 117 height 20
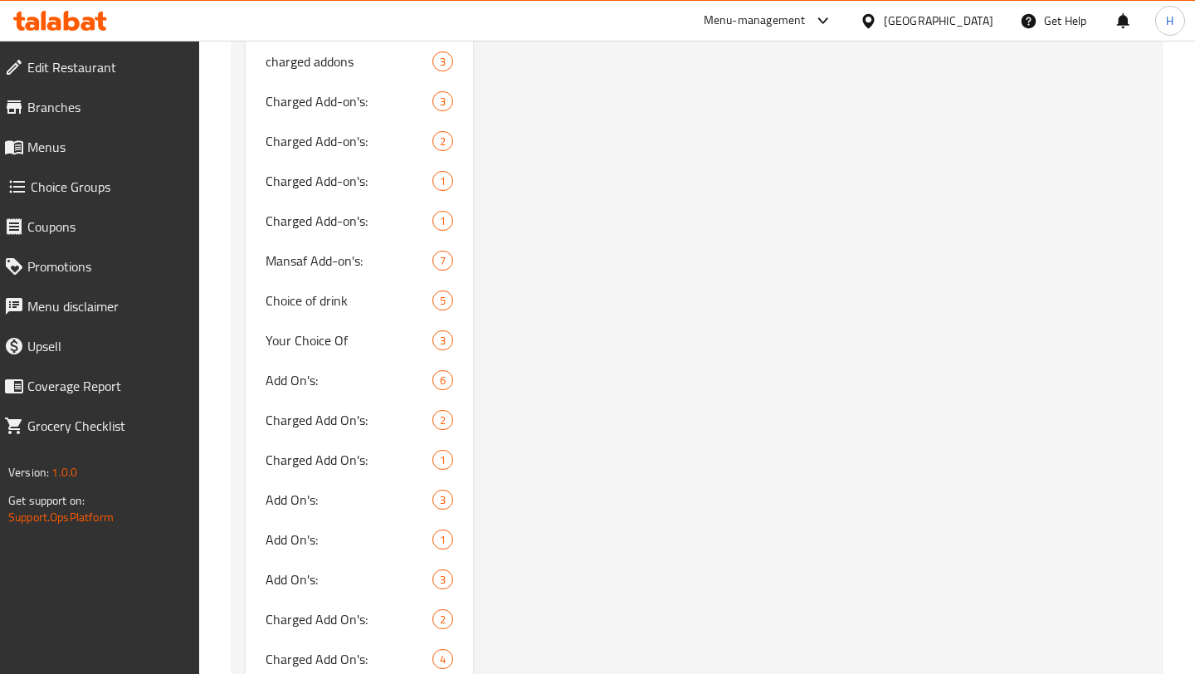
scroll to position [1840, 0]
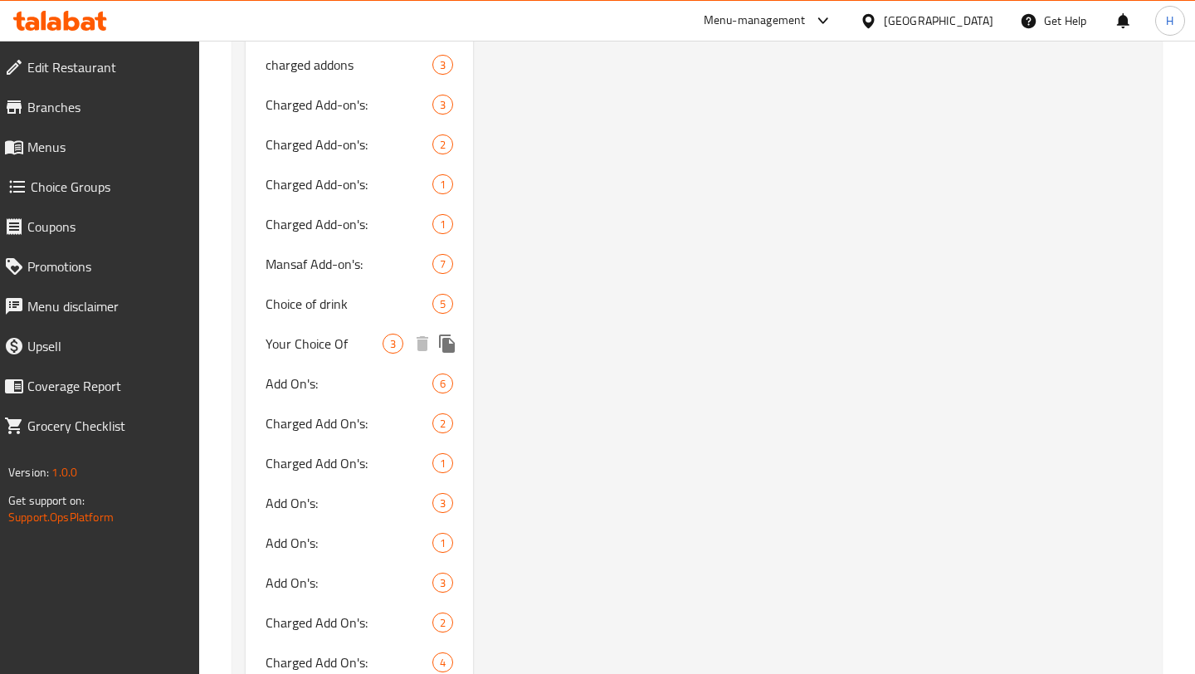
click at [323, 339] on span "Your Choice Of" at bounding box center [324, 344] width 117 height 20
type input "Your Choice Of"
type input "اختيارك من"
type input "0"
type input "3"
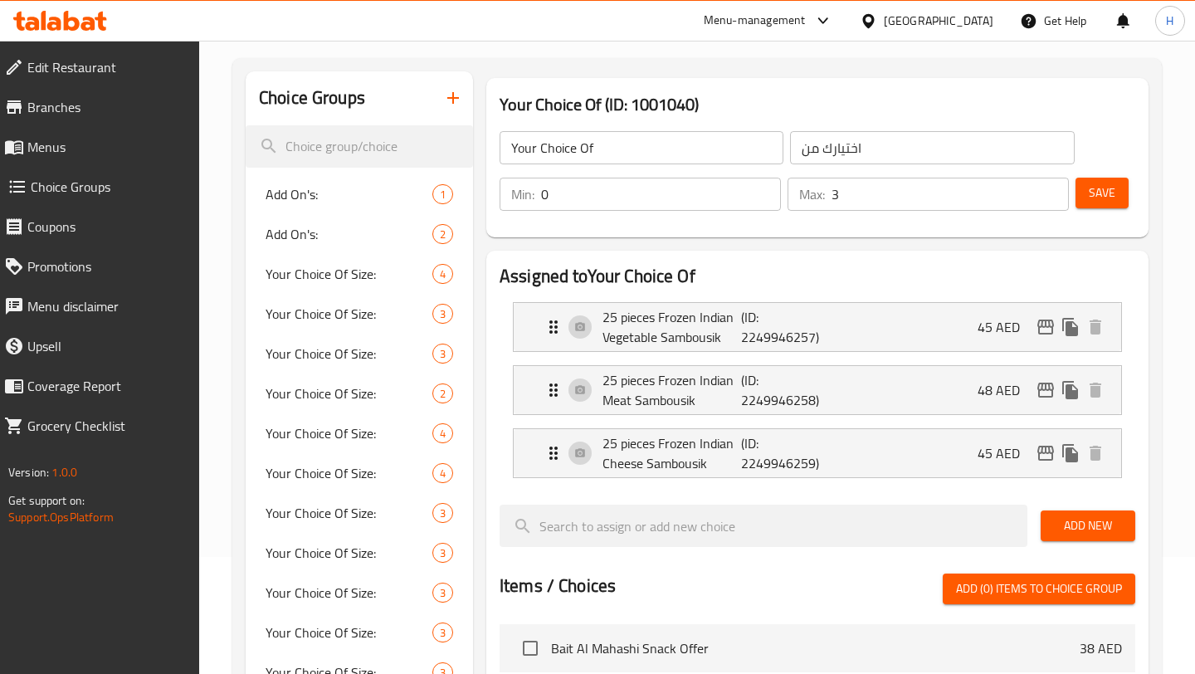
scroll to position [163, 0]
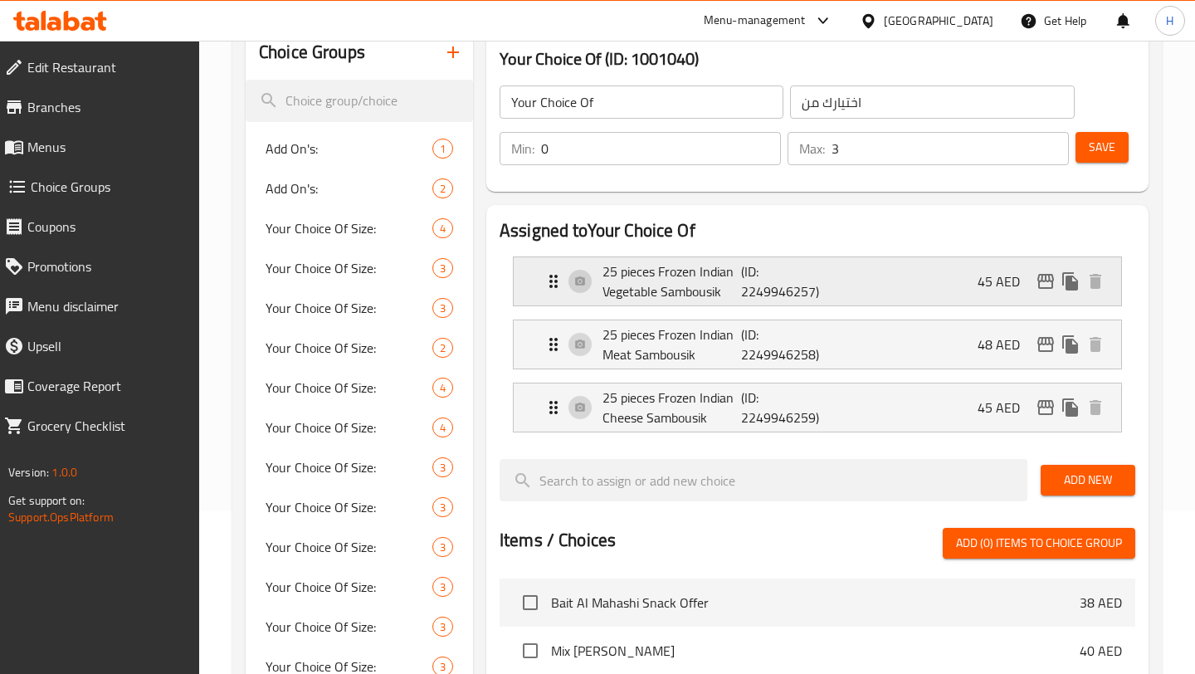
click at [839, 280] on div "25 pieces Frozen Indian Vegetable Sambousik (ID: 2249946257) 45 AED" at bounding box center [823, 281] width 558 height 48
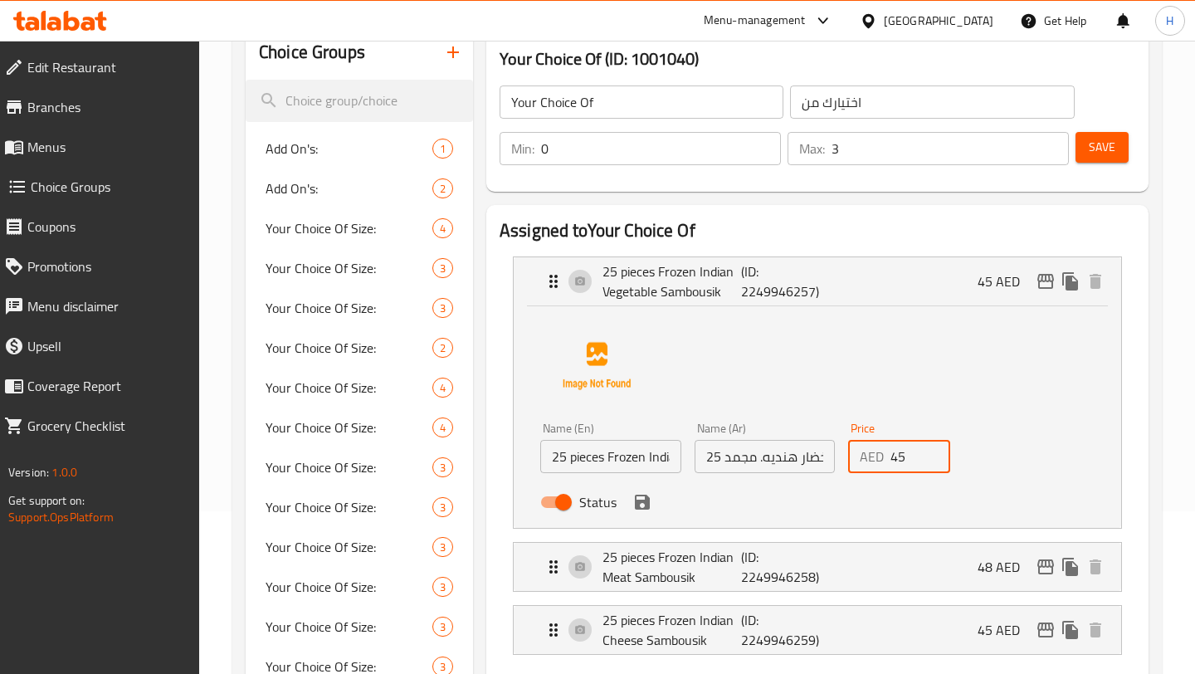
drag, startPoint x: 909, startPoint y: 458, endPoint x: 890, endPoint y: 458, distance: 18.3
click at [890, 458] on input "45" at bounding box center [920, 456] width 60 height 33
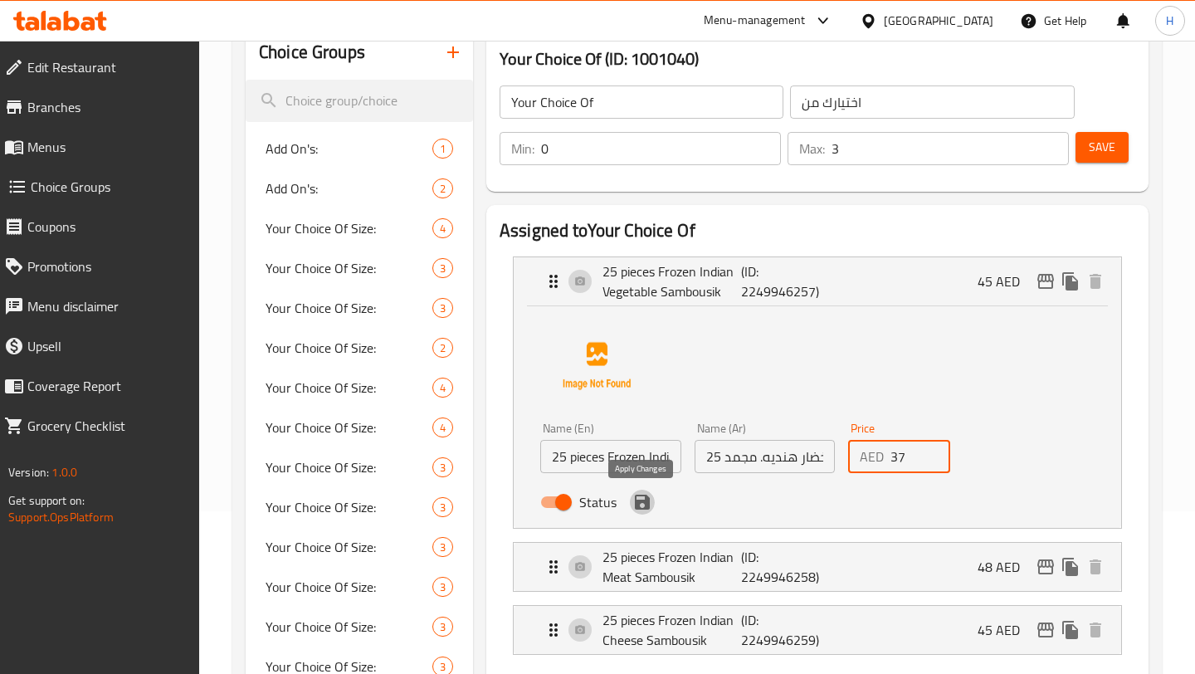
click at [636, 502] on icon "save" at bounding box center [642, 502] width 15 height 15
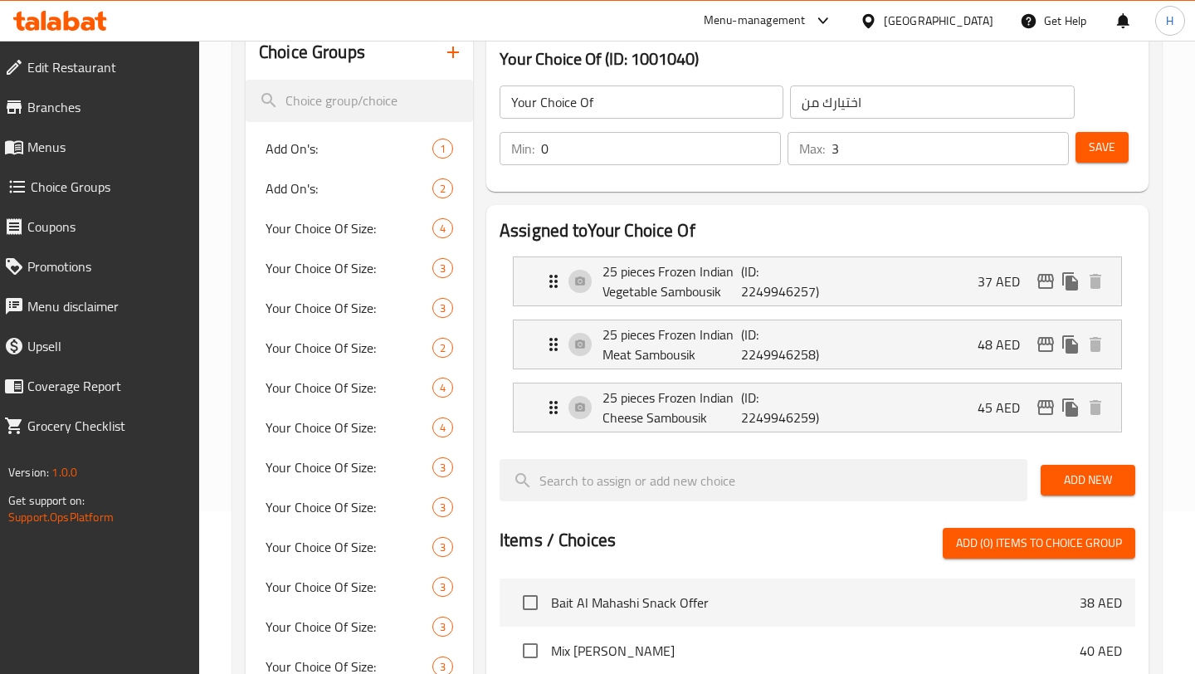
type input "37"
click at [865, 334] on div "25 pieces Frozen Indian Meat Sambousik (ID: 2249946258) 48 AED" at bounding box center [823, 344] width 558 height 48
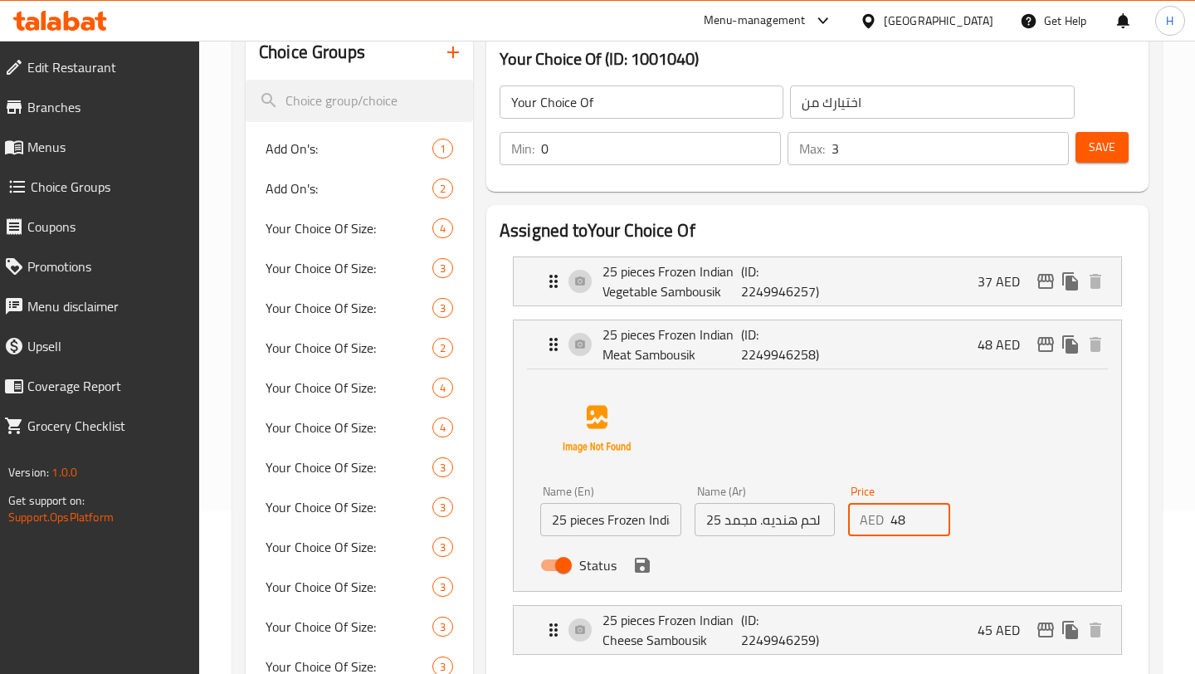
drag, startPoint x: 910, startPoint y: 521, endPoint x: 852, endPoint y: 519, distance: 58.1
click at [852, 519] on div "AED 48 Price" at bounding box center [899, 519] width 102 height 33
click at [647, 559] on icon "save" at bounding box center [642, 565] width 20 height 20
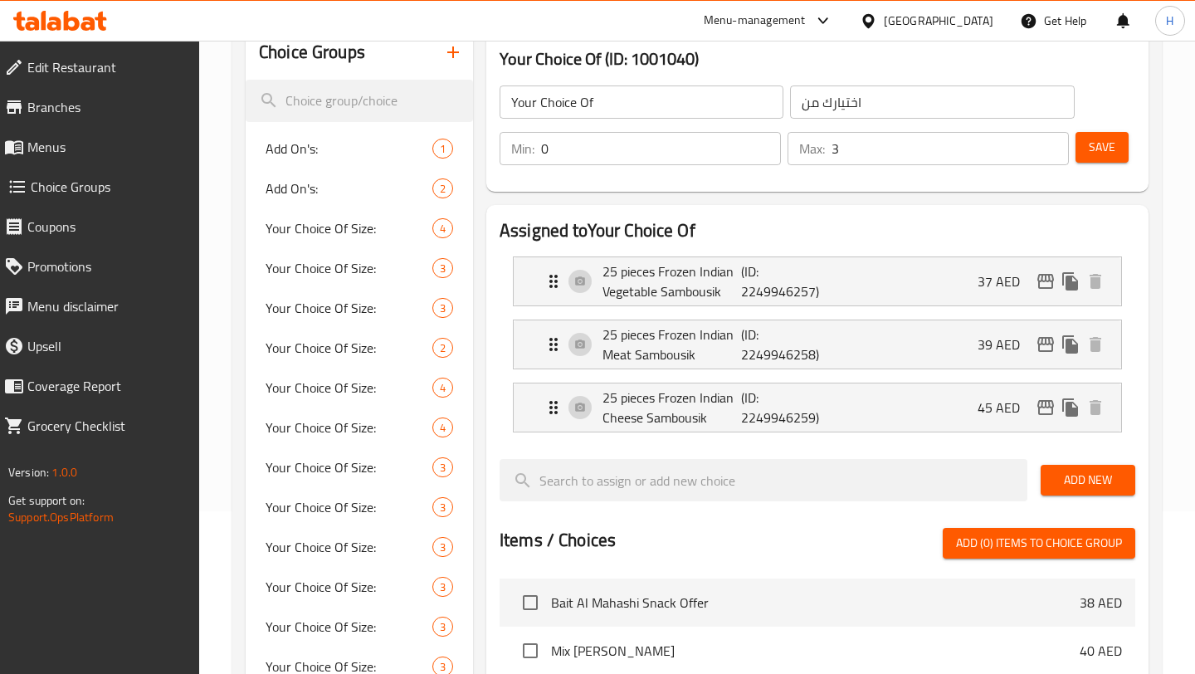
type input "39"
click at [808, 413] on p "(ID: 2249946259)" at bounding box center [787, 408] width 92 height 40
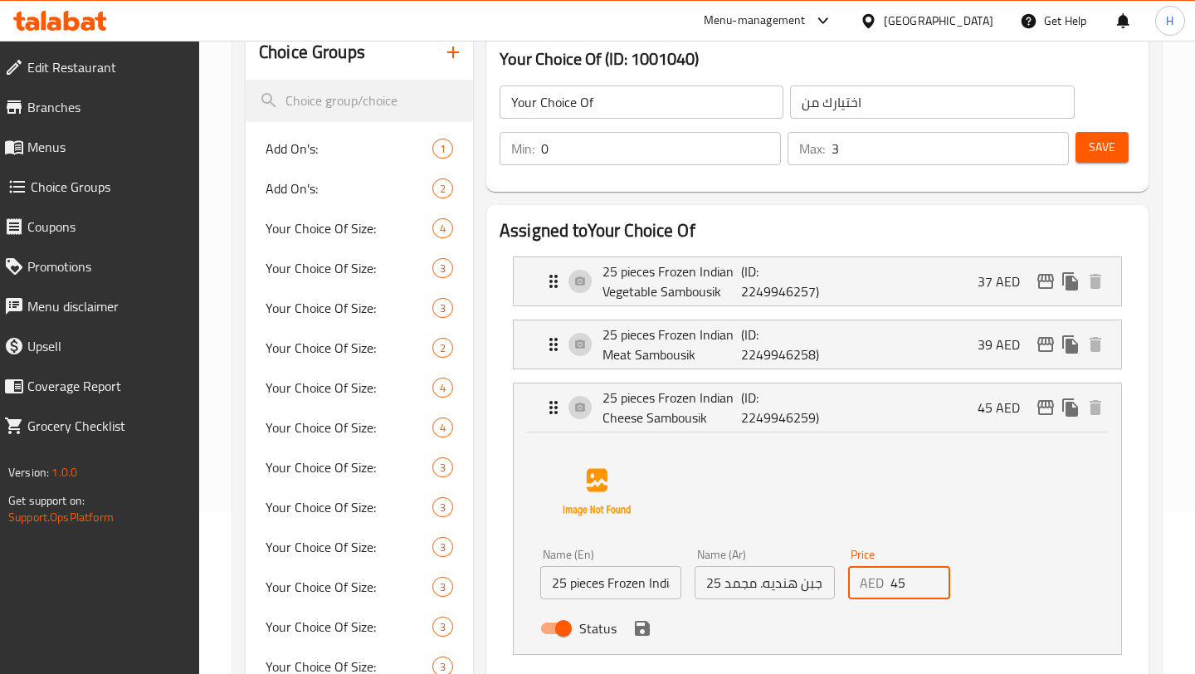
drag, startPoint x: 912, startPoint y: 589, endPoint x: 794, endPoint y: 583, distance: 118.0
click at [798, 584] on div "Name (En) 25 pieces Frozen [DEMOGRAPHIC_DATA] Cheese Sambousik Name (En) Name (…" at bounding box center [765, 596] width 462 height 109
click at [638, 627] on icon "save" at bounding box center [642, 628] width 15 height 15
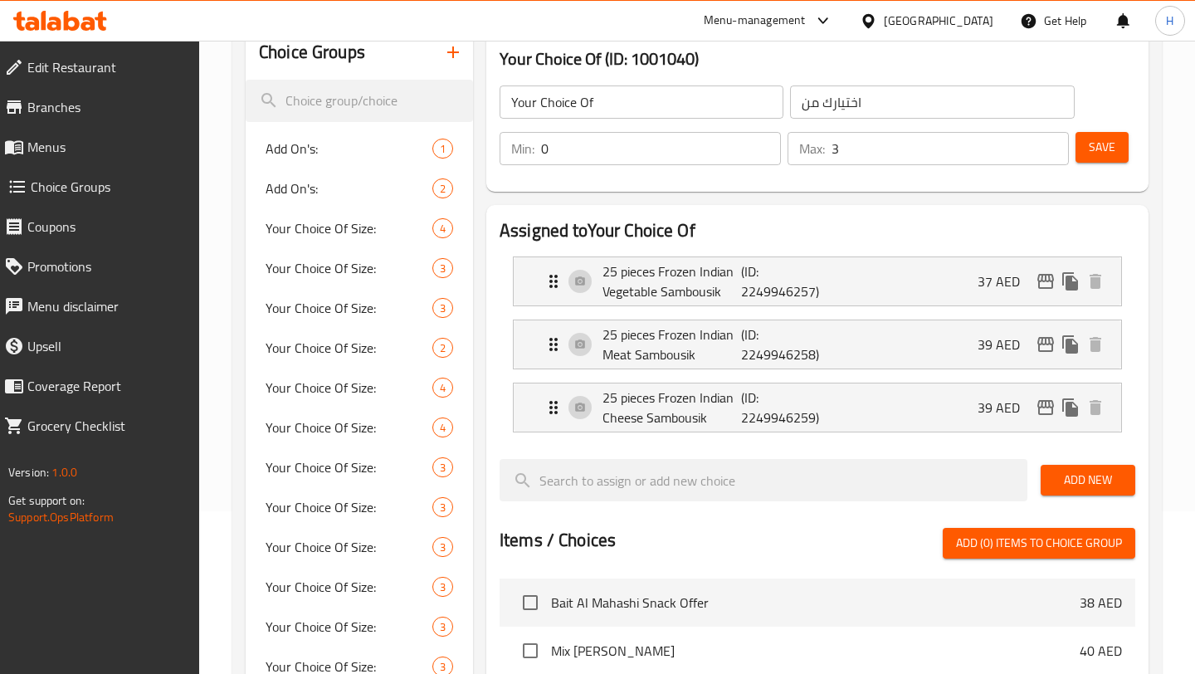
type input "39"
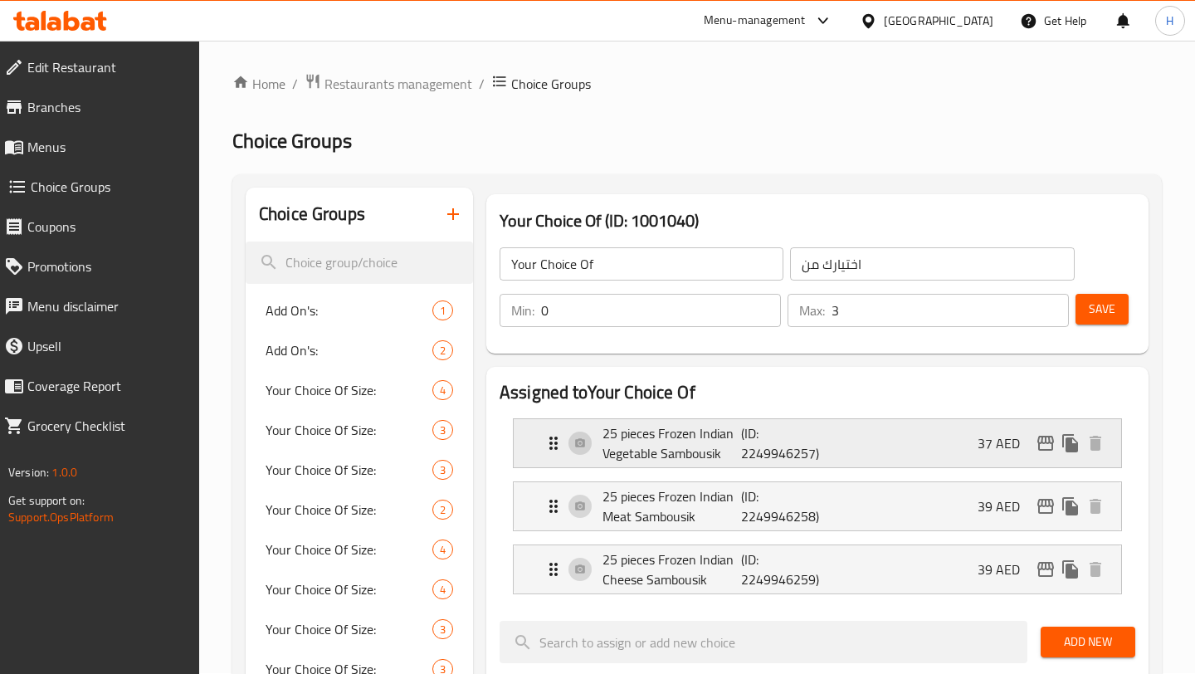
scroll to position [0, 0]
click at [1095, 306] on span "Save" at bounding box center [1102, 310] width 27 height 21
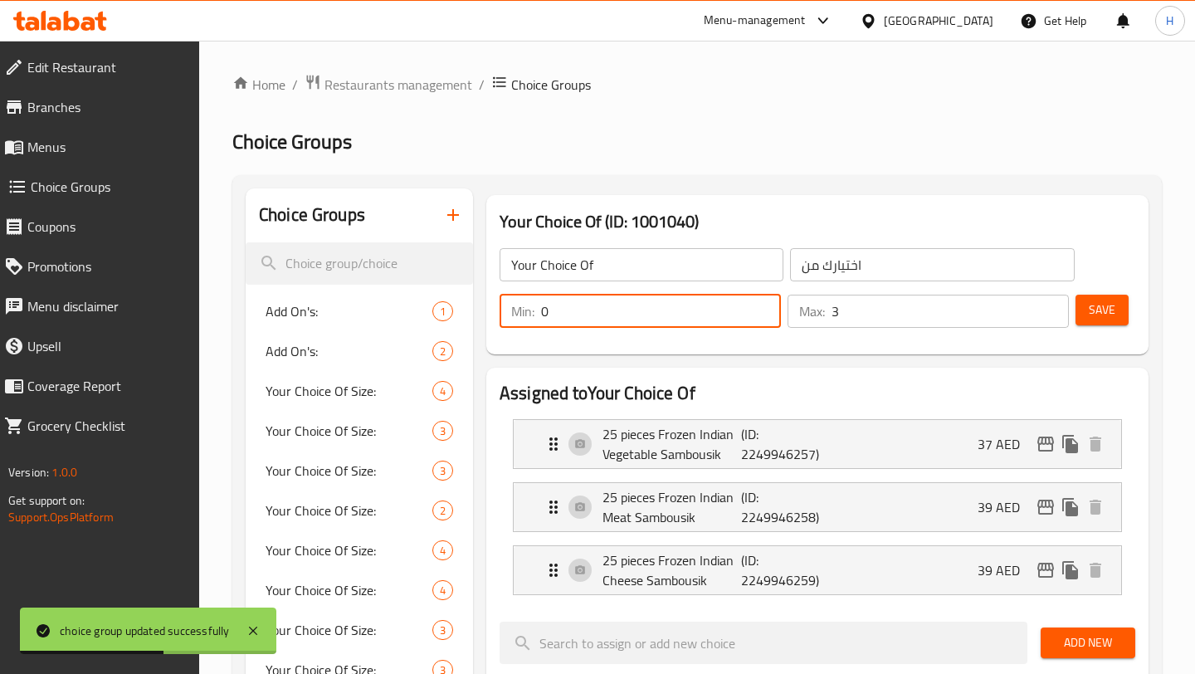
click at [692, 312] on input "0" at bounding box center [661, 311] width 240 height 33
click at [692, 312] on input "01" at bounding box center [661, 311] width 240 height 33
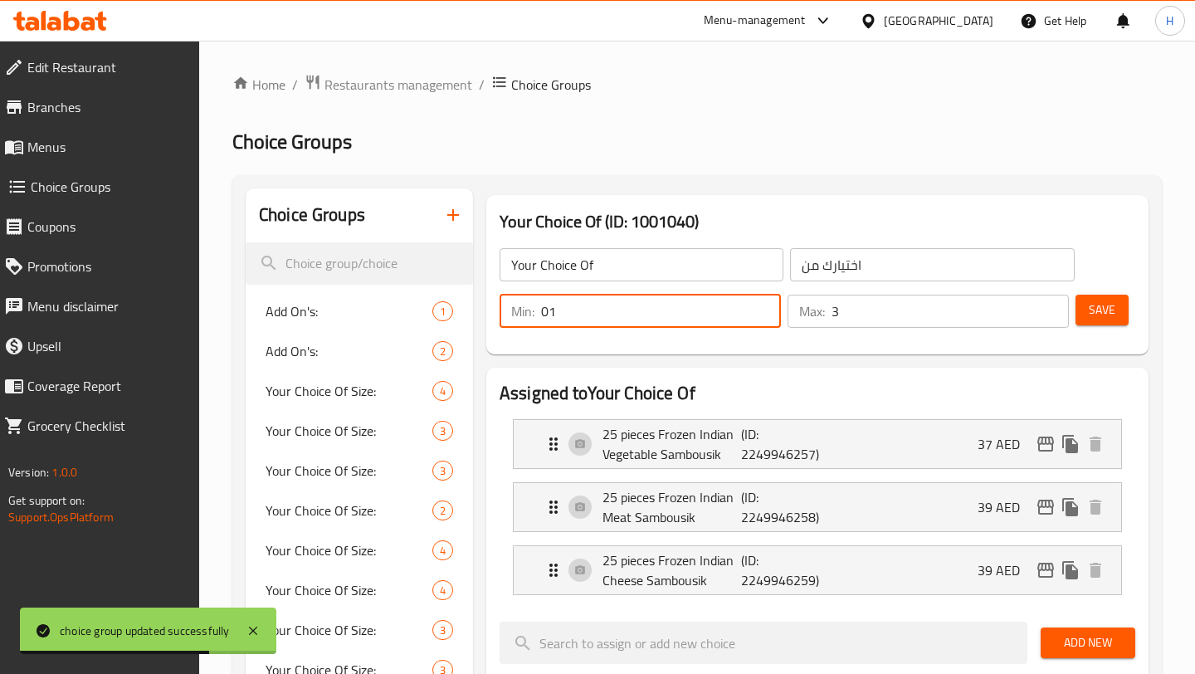
click at [692, 312] on input "01" at bounding box center [661, 311] width 240 height 33
type input "1"
click at [1089, 306] on span "Save" at bounding box center [1102, 310] width 27 height 21
click at [1104, 322] on button "Save" at bounding box center [1101, 310] width 53 height 31
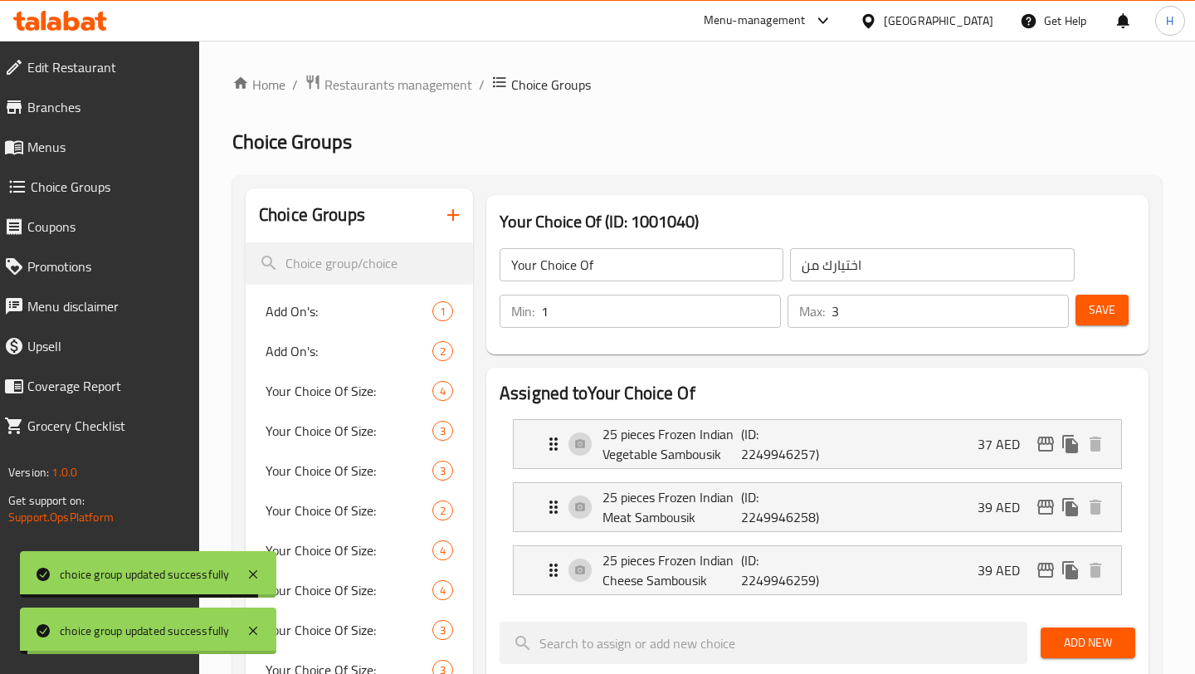
click at [61, 147] on span "Menus" at bounding box center [106, 147] width 158 height 20
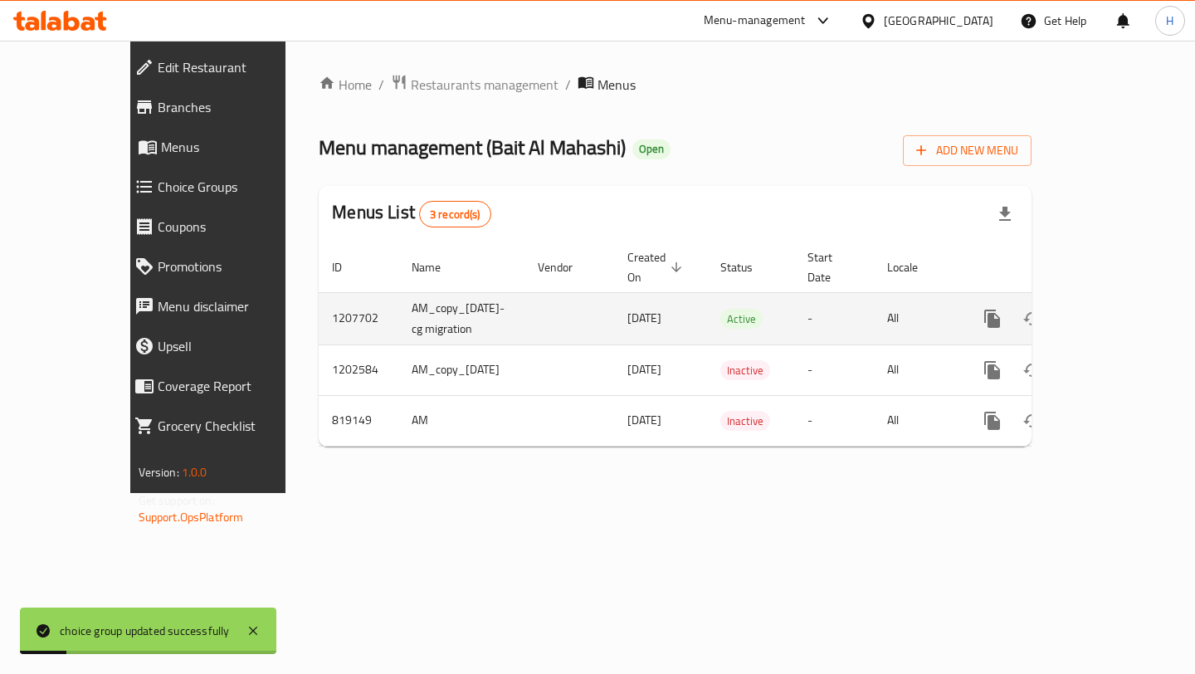
click at [1122, 309] on icon "enhanced table" at bounding box center [1112, 319] width 20 height 20
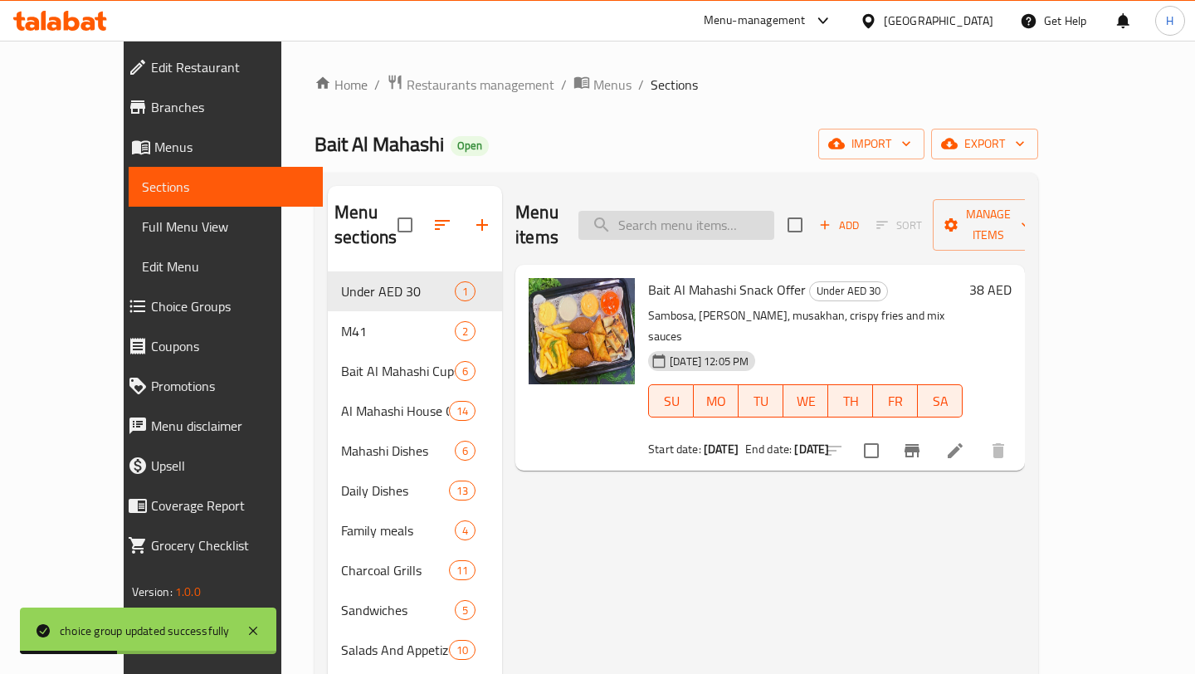
click at [662, 220] on input "search" at bounding box center [676, 225] width 196 height 29
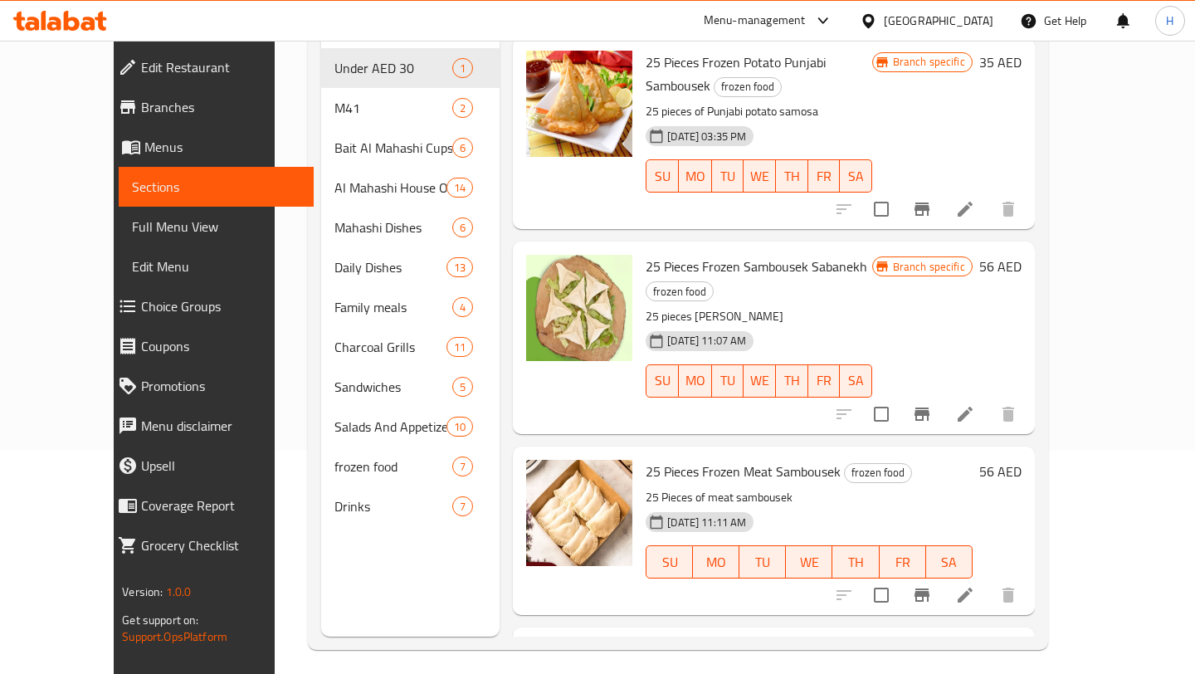
scroll to position [232, 0]
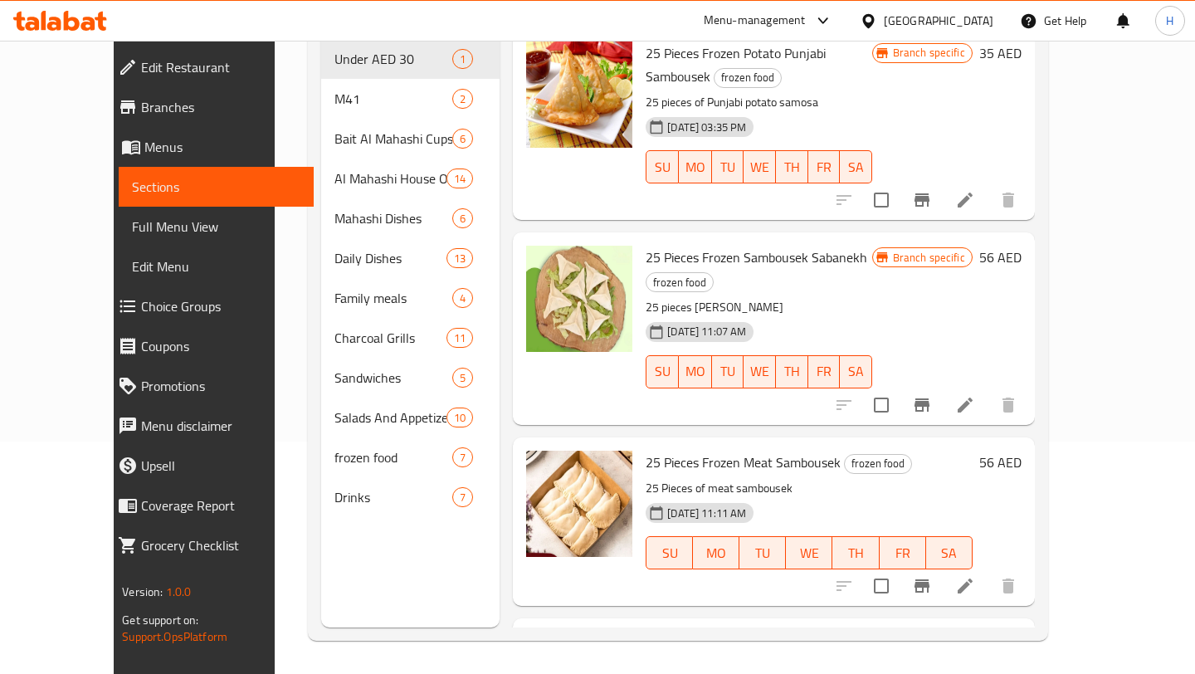
type input "samb"
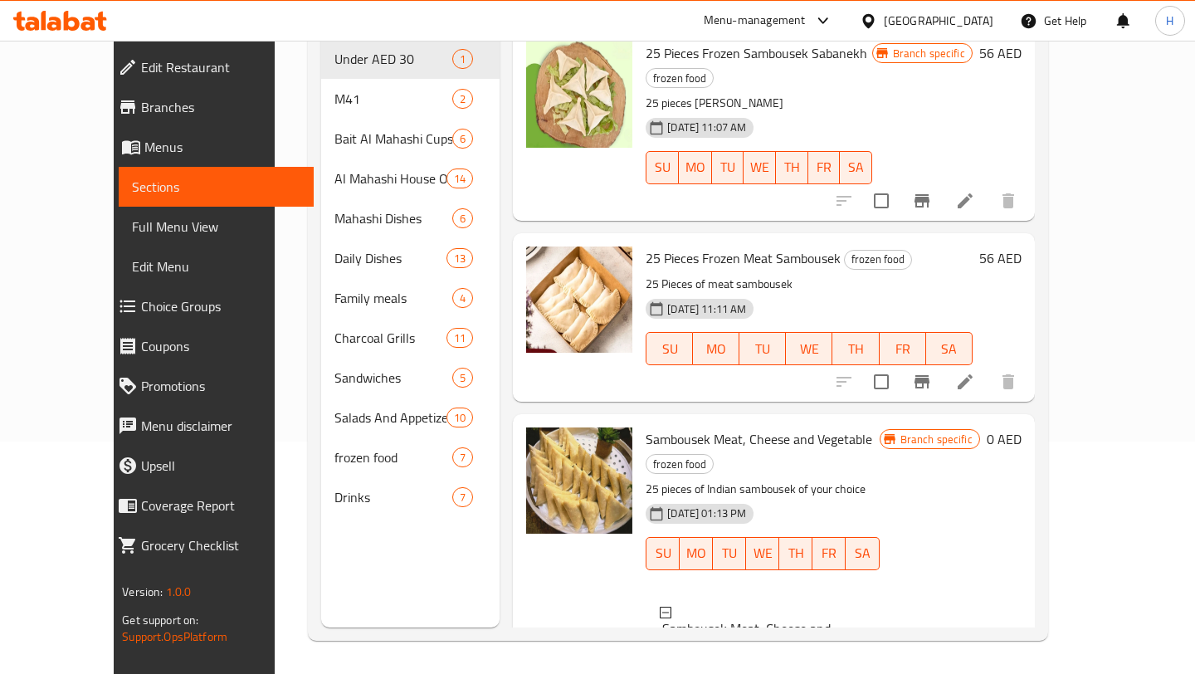
scroll to position [2, 0]
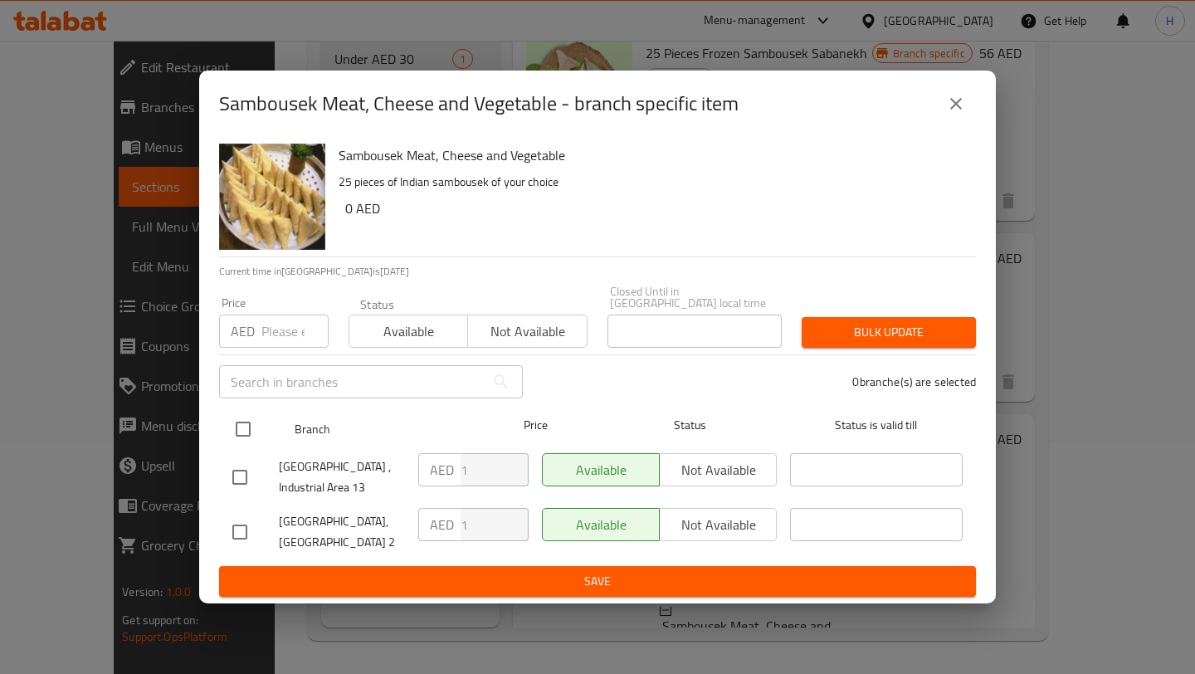
click at [242, 420] on input "checkbox" at bounding box center [243, 429] width 35 height 35
checkbox input "true"
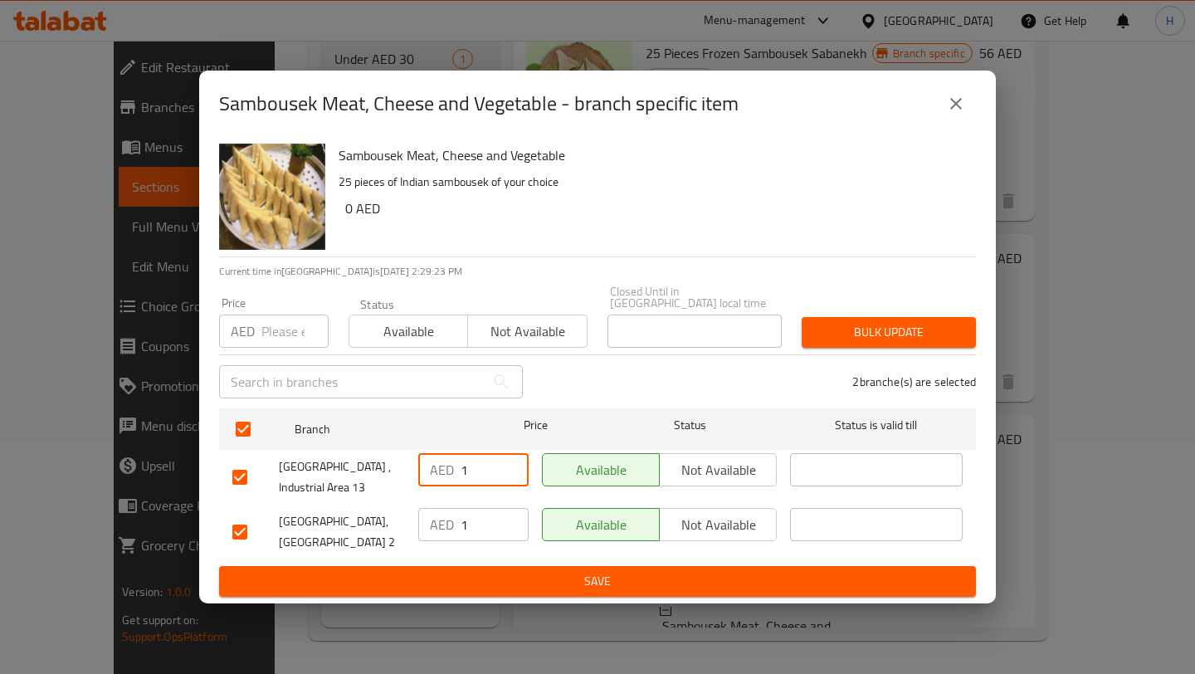
drag, startPoint x: 472, startPoint y: 469, endPoint x: 445, endPoint y: 466, distance: 27.6
click at [445, 466] on div "AED 1 ​" at bounding box center [473, 469] width 110 height 33
click at [295, 339] on input "number" at bounding box center [294, 330] width 67 height 33
type input "0"
click at [399, 335] on span "Available" at bounding box center [408, 331] width 105 height 24
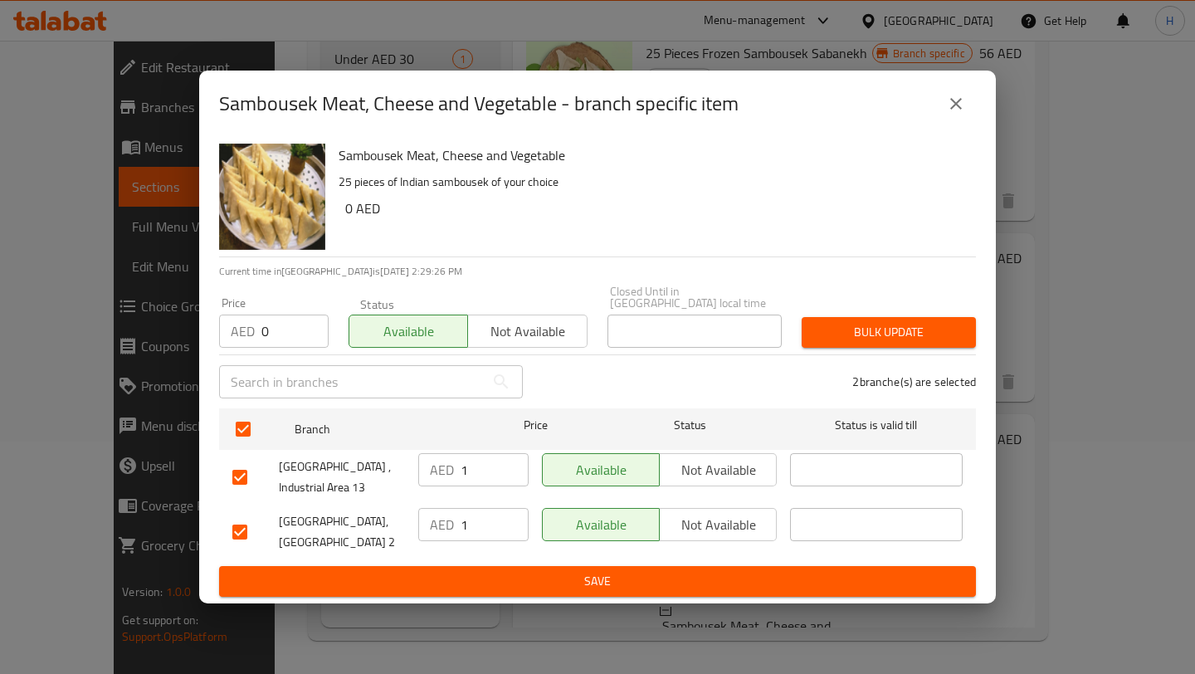
click at [885, 315] on div "Bulk update" at bounding box center [889, 332] width 194 height 51
click at [874, 326] on span "Bulk update" at bounding box center [889, 332] width 148 height 21
